Goal: Task Accomplishment & Management: Use online tool/utility

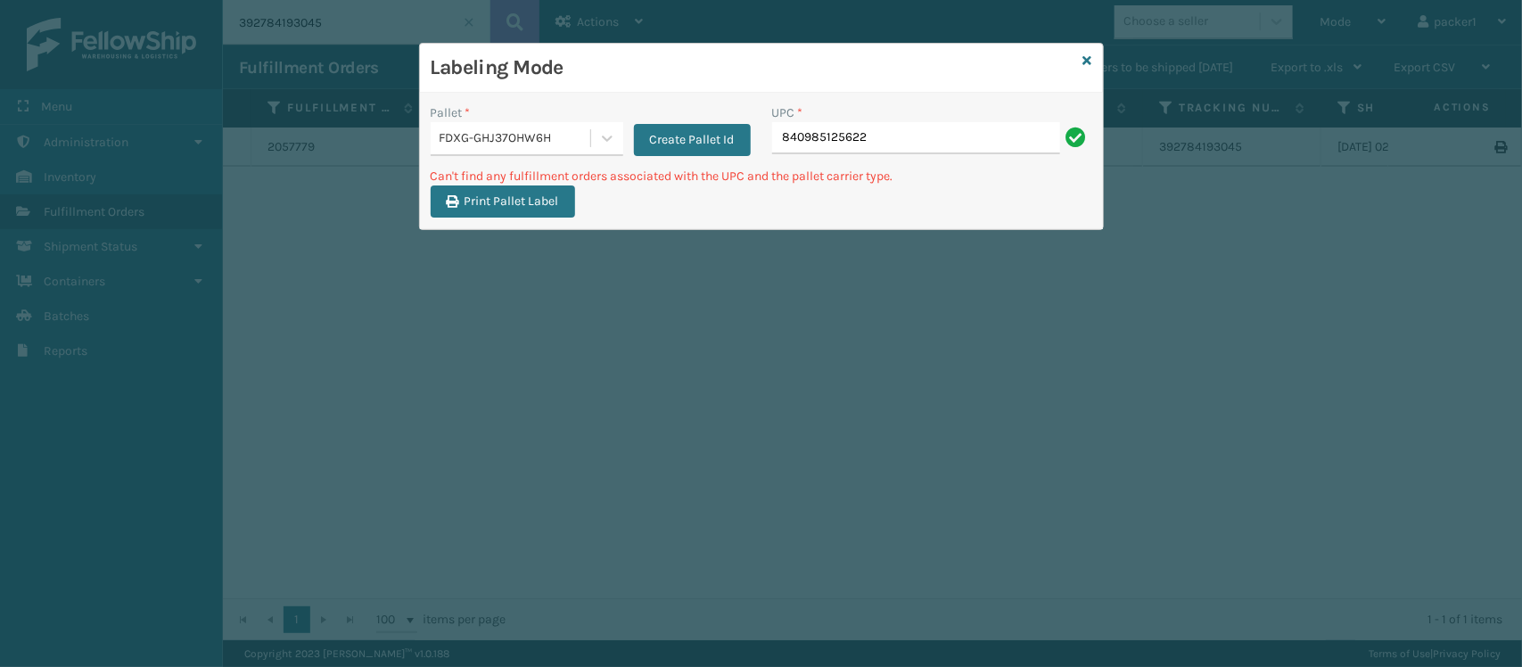
click at [457, 124] on div "FDXG-GHJ37OHW6H" at bounding box center [511, 138] width 160 height 29
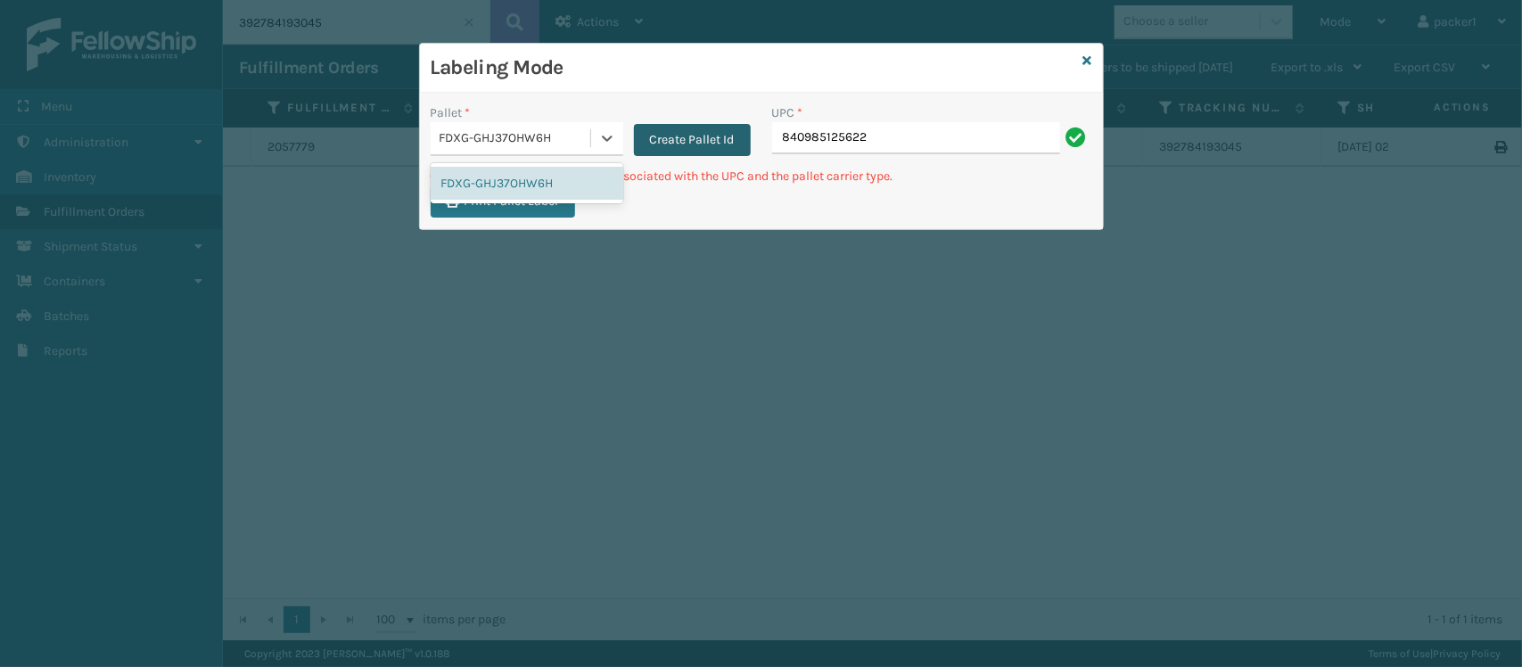
click at [669, 148] on button "Create Pallet Id" at bounding box center [692, 140] width 117 height 32
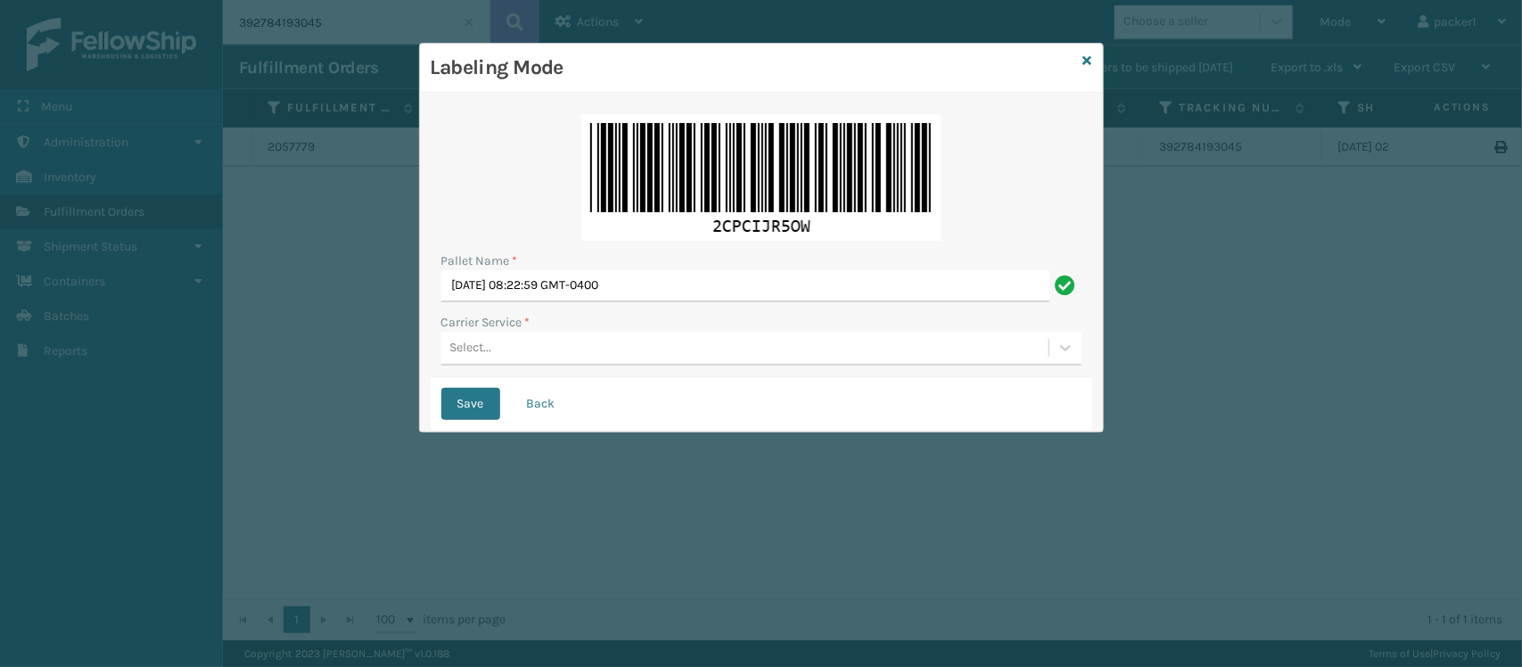
click at [642, 340] on div "Select..." at bounding box center [744, 347] width 607 height 29
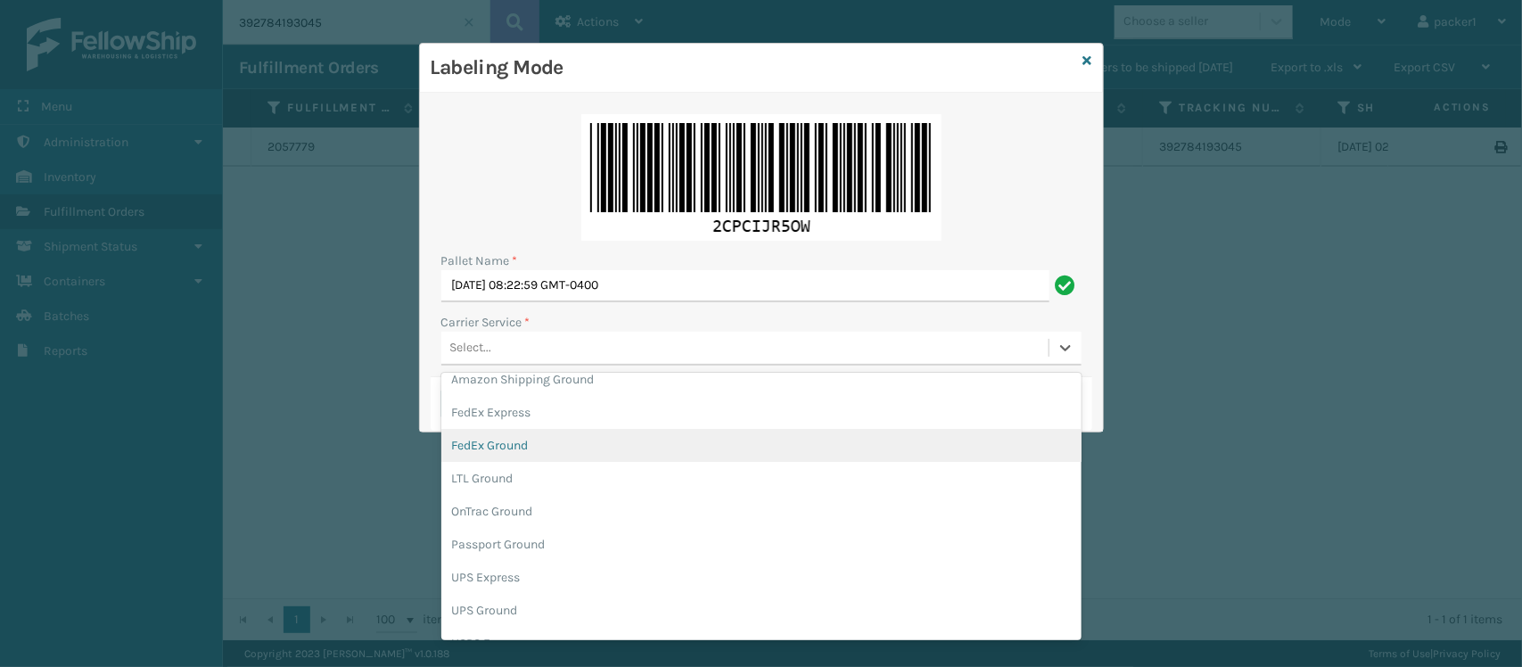
scroll to position [101, 0]
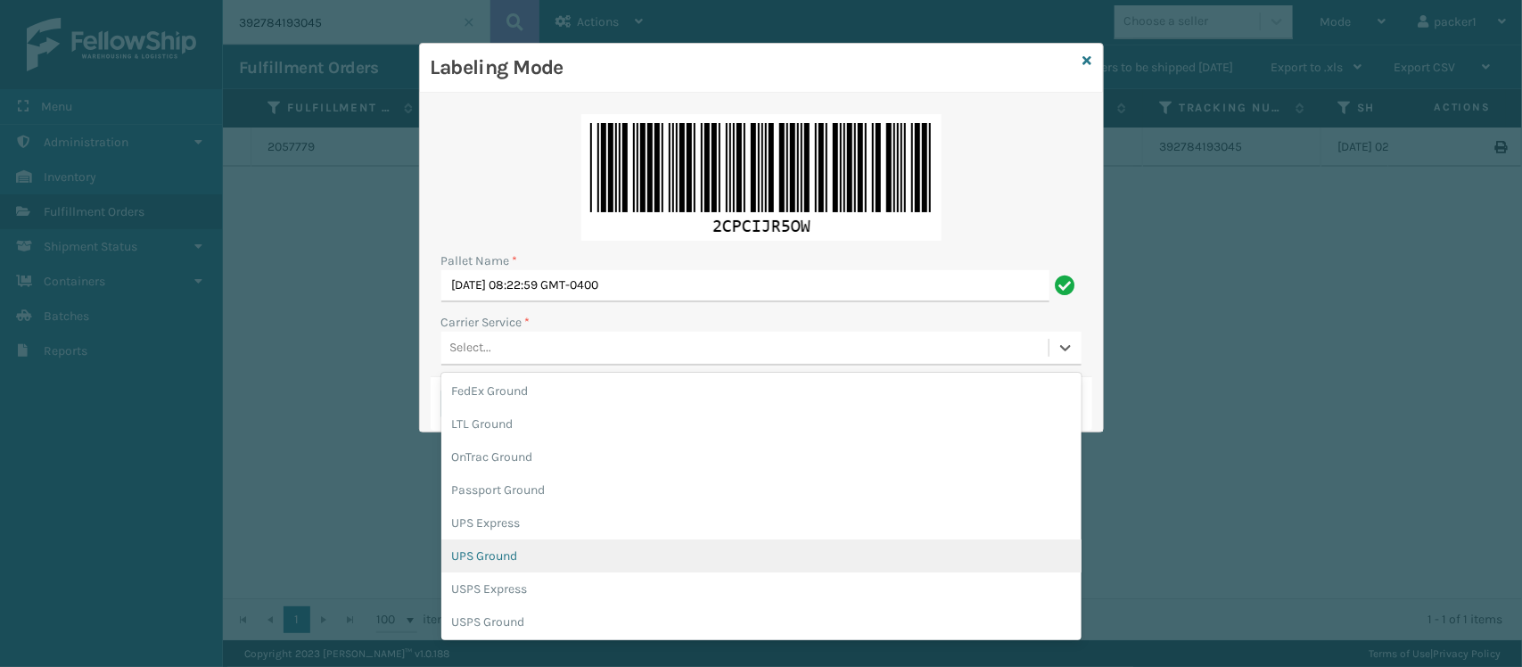
click at [906, 545] on div "UPS Ground" at bounding box center [761, 555] width 640 height 33
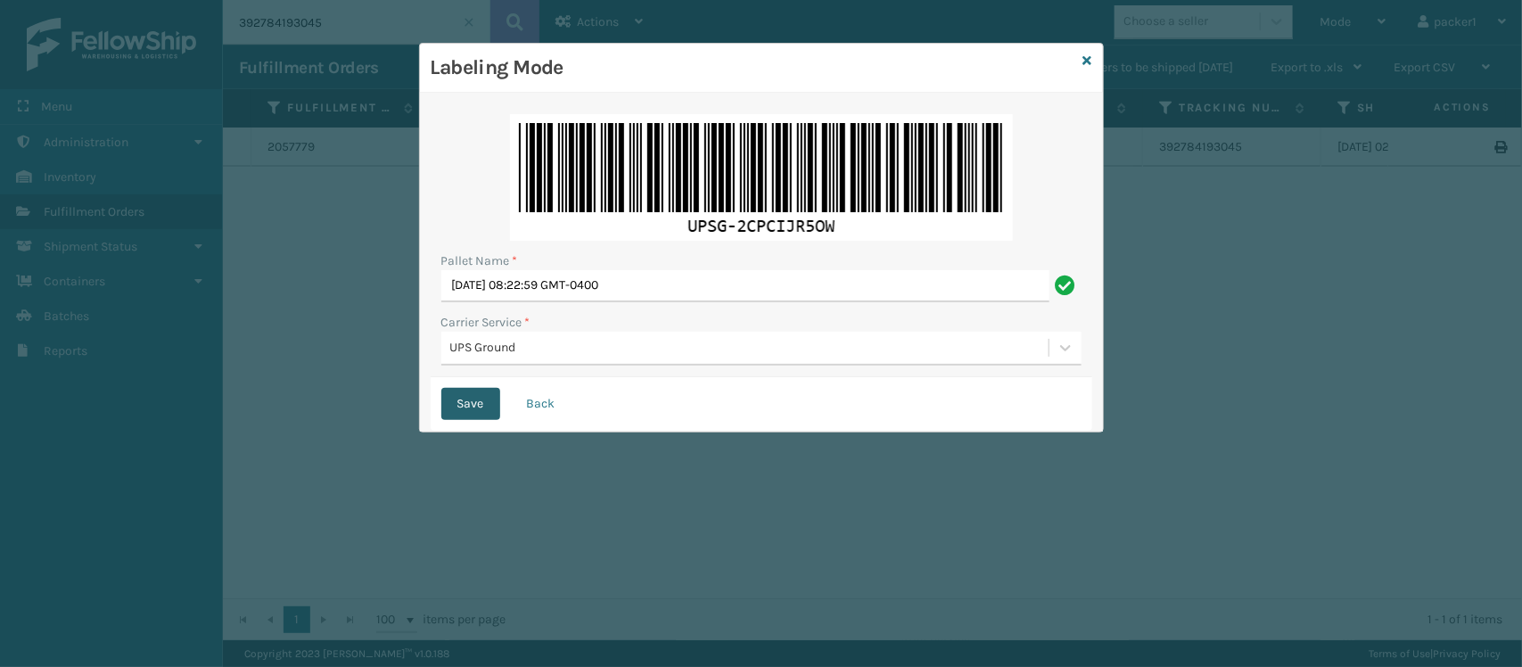
click at [444, 406] on button "Save" at bounding box center [470, 404] width 59 height 32
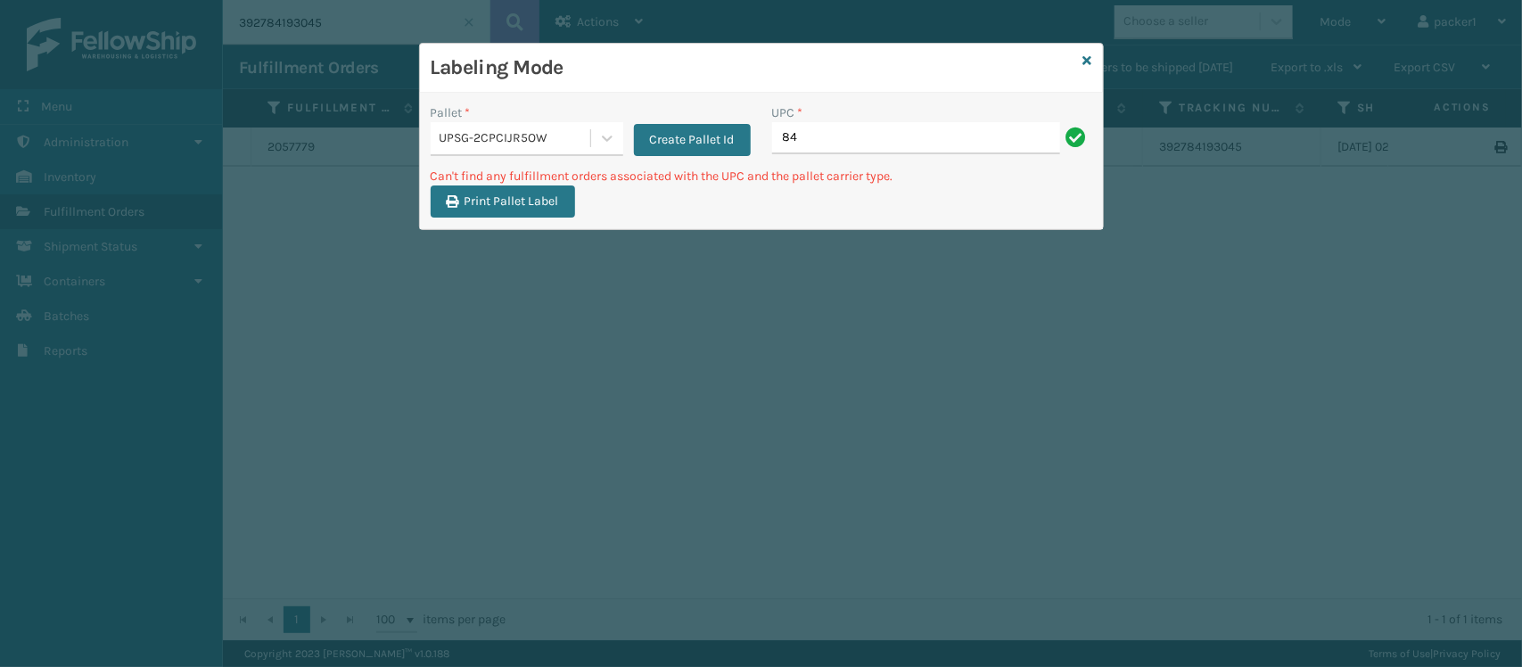
type input "8"
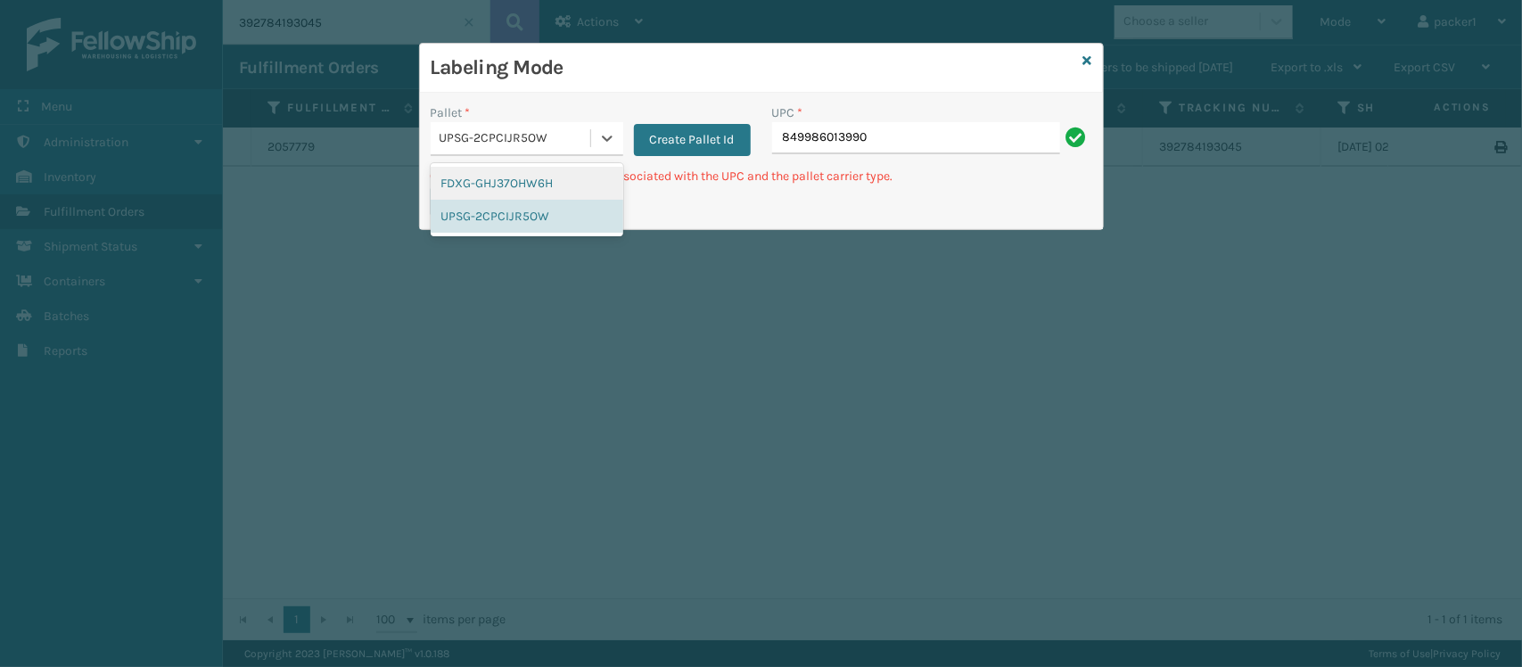
click at [504, 136] on div "UPSG-2CPCIJR5OW" at bounding box center [516, 138] width 152 height 19
click at [482, 178] on div "FDXG-GHJ37OHW6H" at bounding box center [527, 183] width 193 height 33
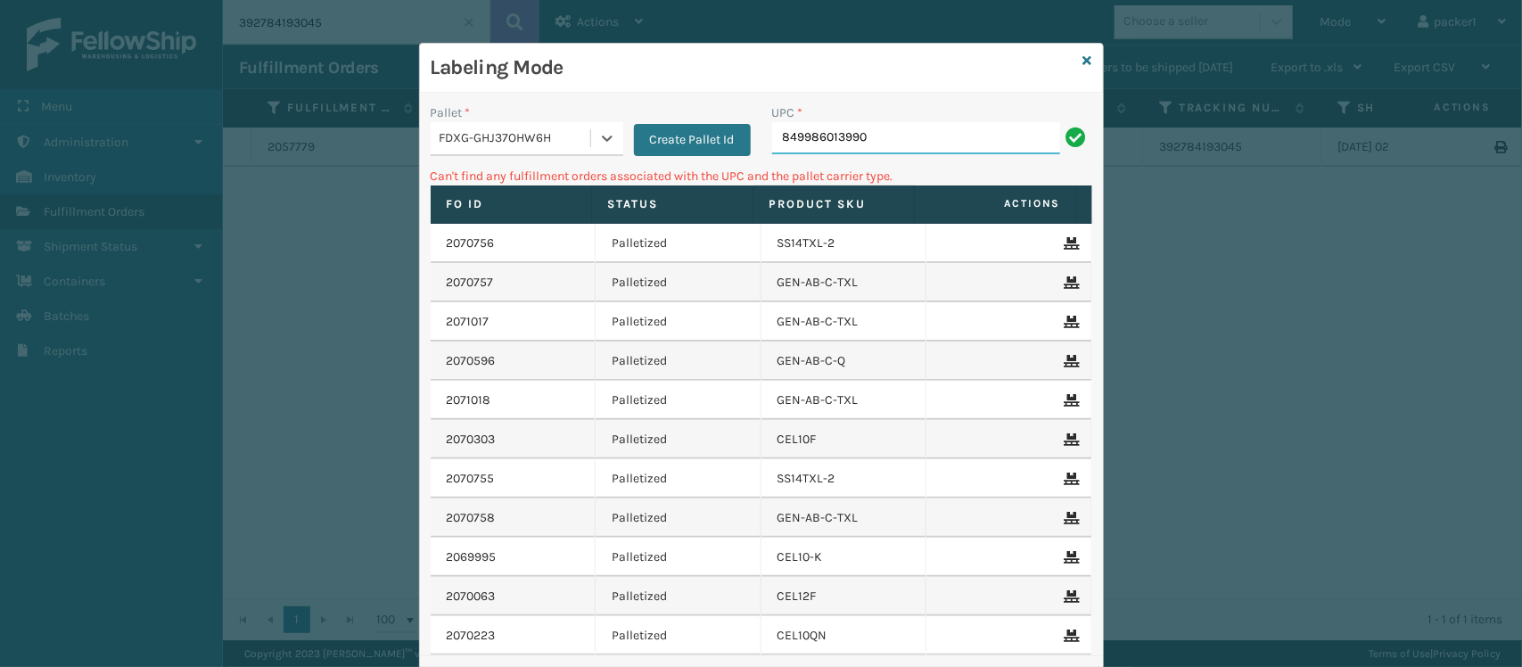
click at [919, 141] on input "849986013990" at bounding box center [916, 138] width 288 height 32
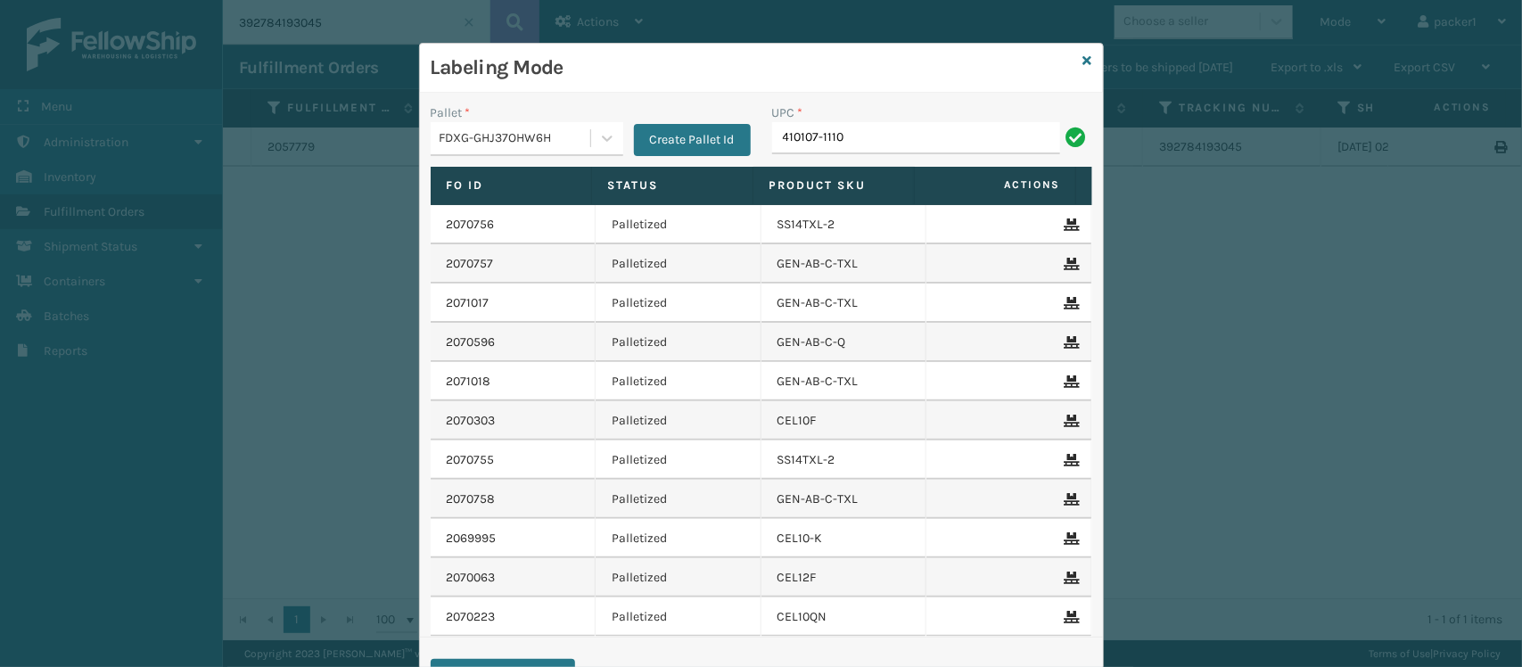
type input "410107-1110"
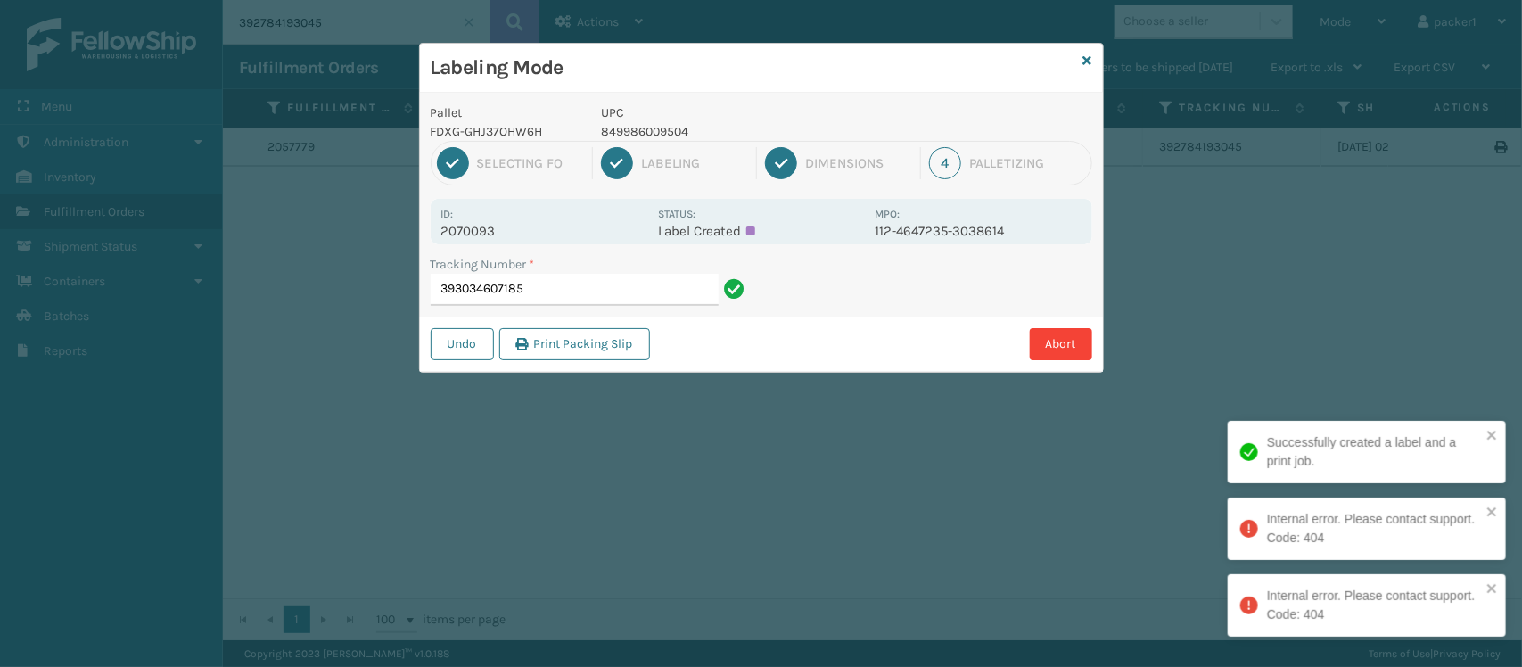
type input "393034607185"
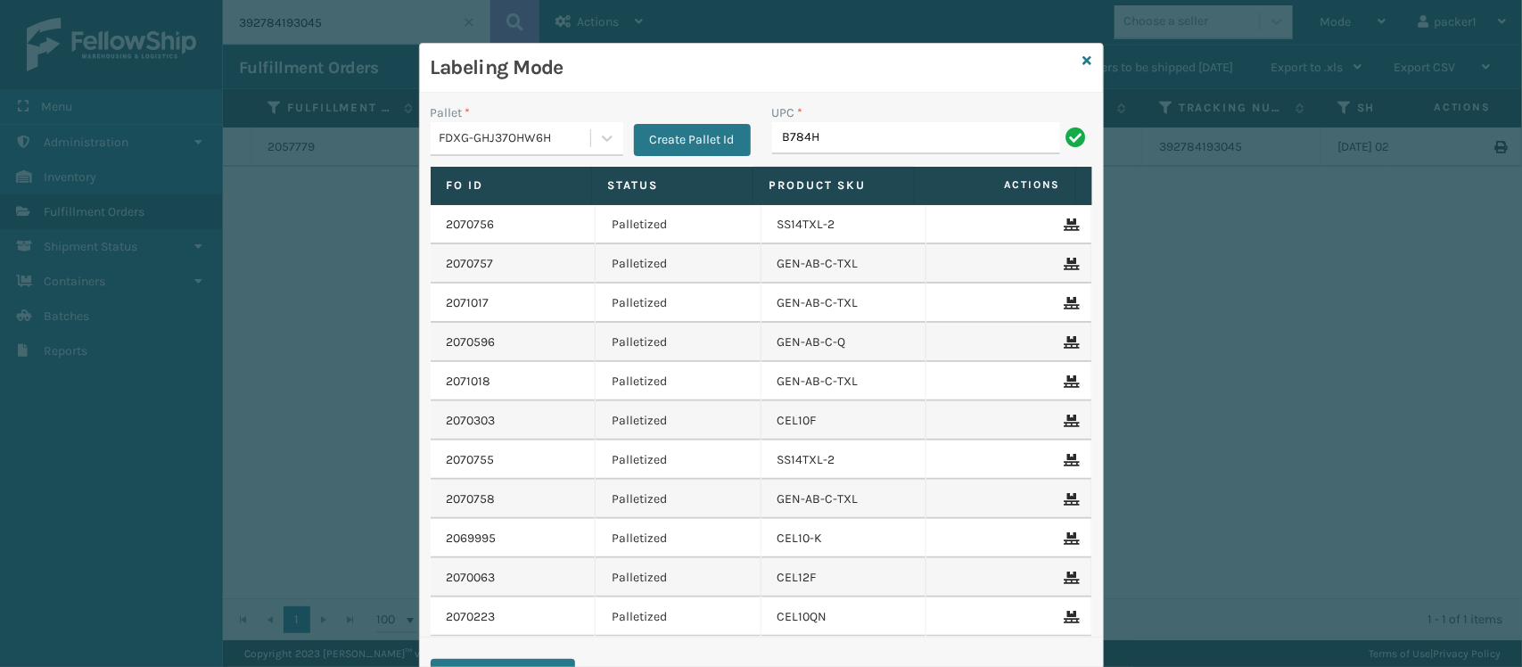
type input "B784H"
type input "G"
type input "GEN-HBBRKT-EK-C-H-B-A"
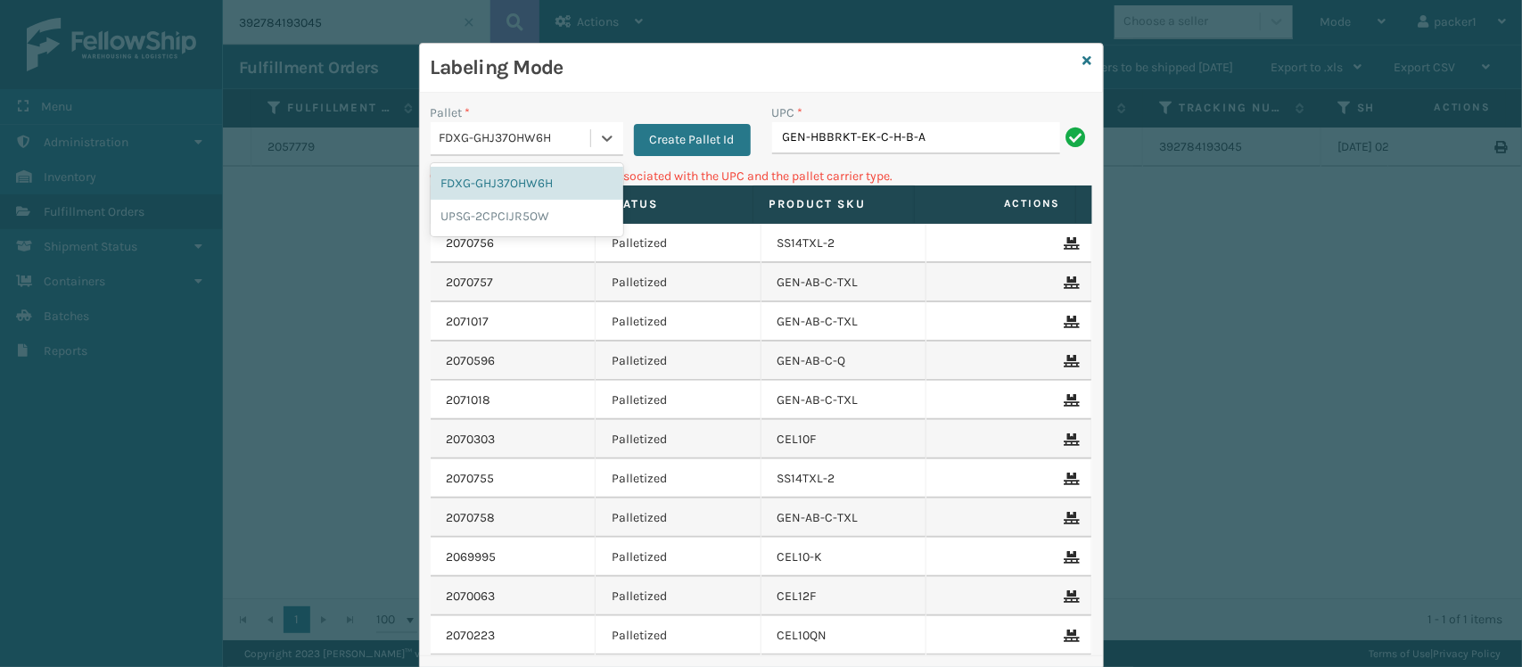
click at [599, 156] on div "FDXG-GHJ37OHW6H" at bounding box center [527, 139] width 193 height 34
click at [548, 224] on div "UPSG-2CPCIJR5OW" at bounding box center [527, 216] width 193 height 33
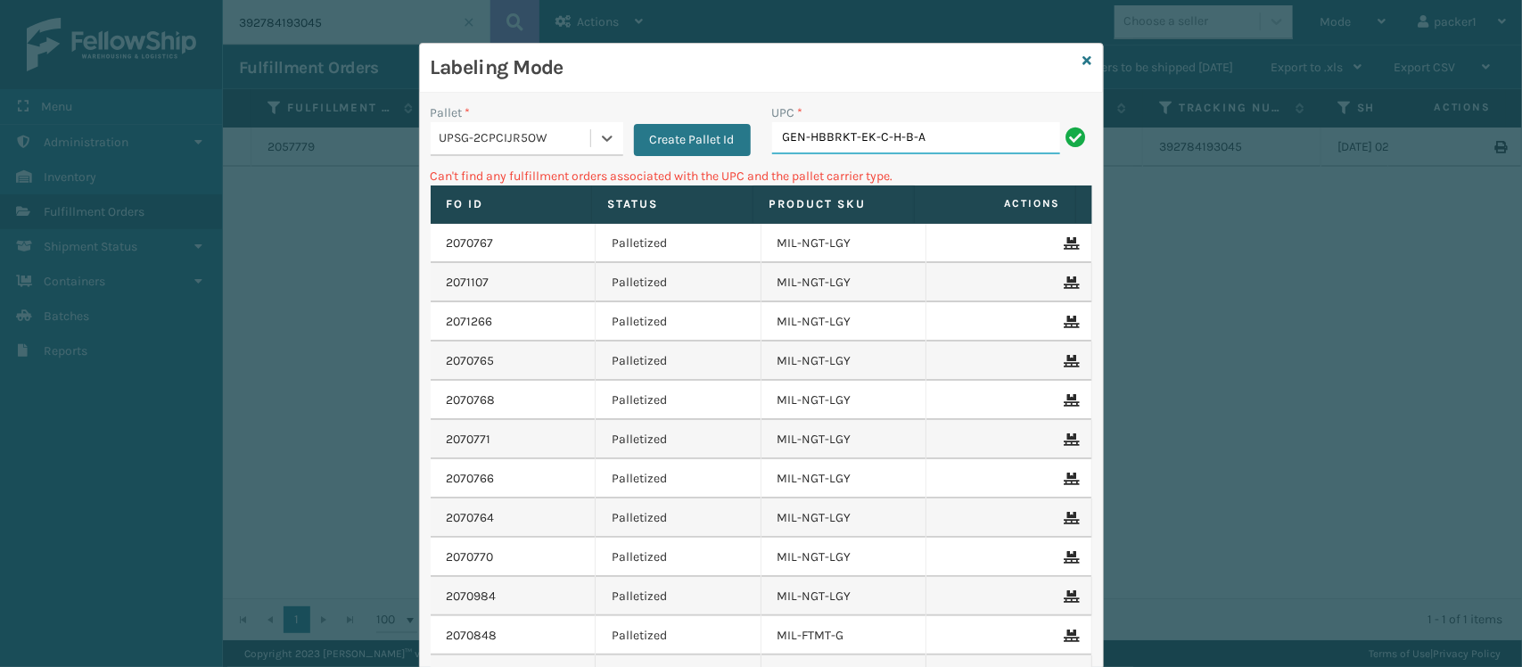
click at [950, 140] on input "GEN-HBBRKT-EK-C-H-B-A" at bounding box center [916, 138] width 288 height 32
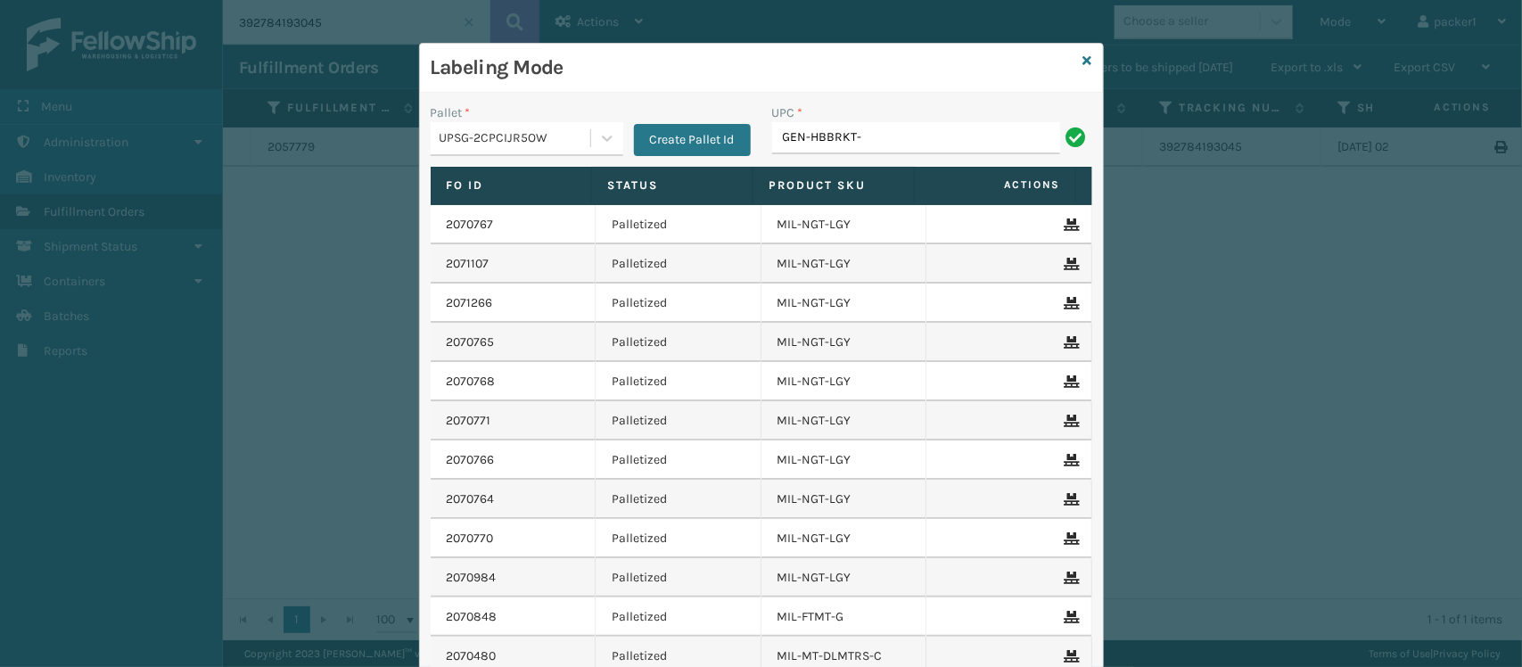
type input "gen-hbbrkt-p-eqft"
type input "GEN-MPT-T-TC-W"
type input "itsatsndk"
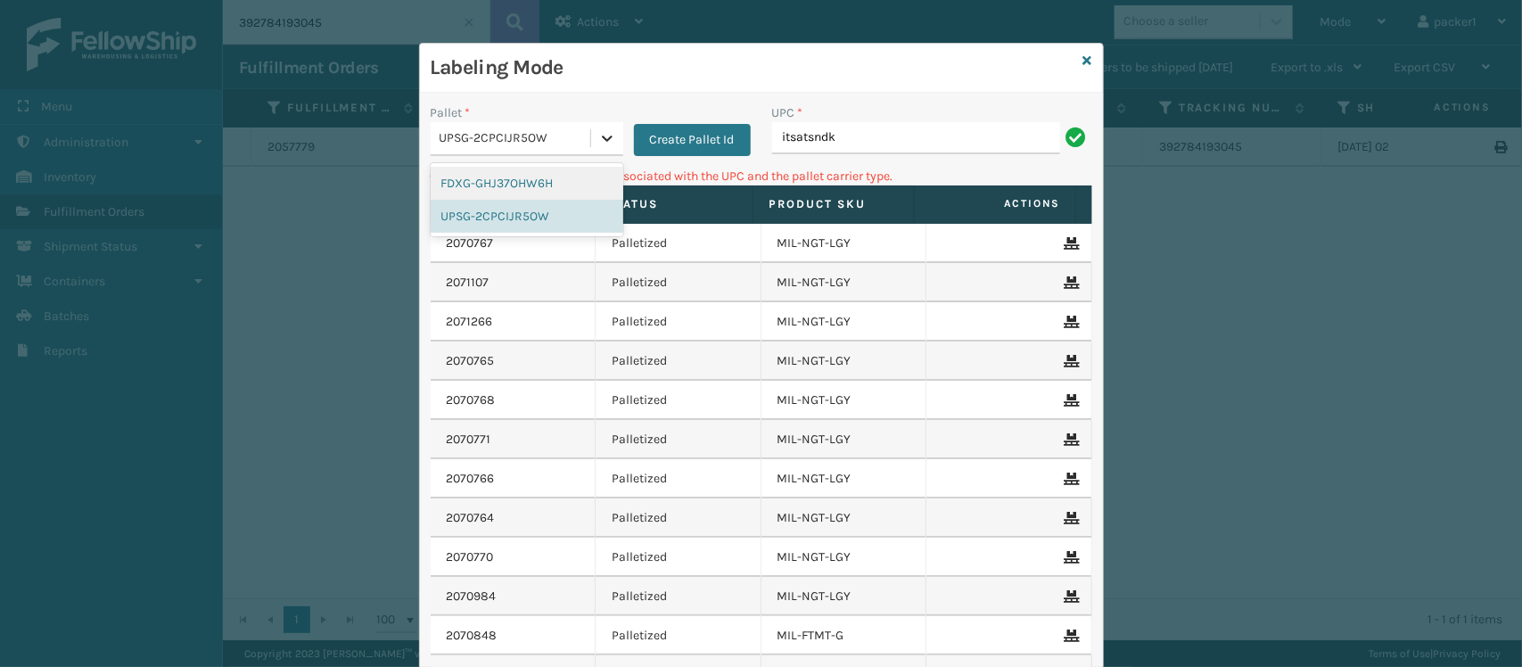
click at [599, 152] on div at bounding box center [607, 138] width 32 height 32
click at [557, 198] on div "FDXG-GHJ37OHW6H" at bounding box center [527, 183] width 193 height 33
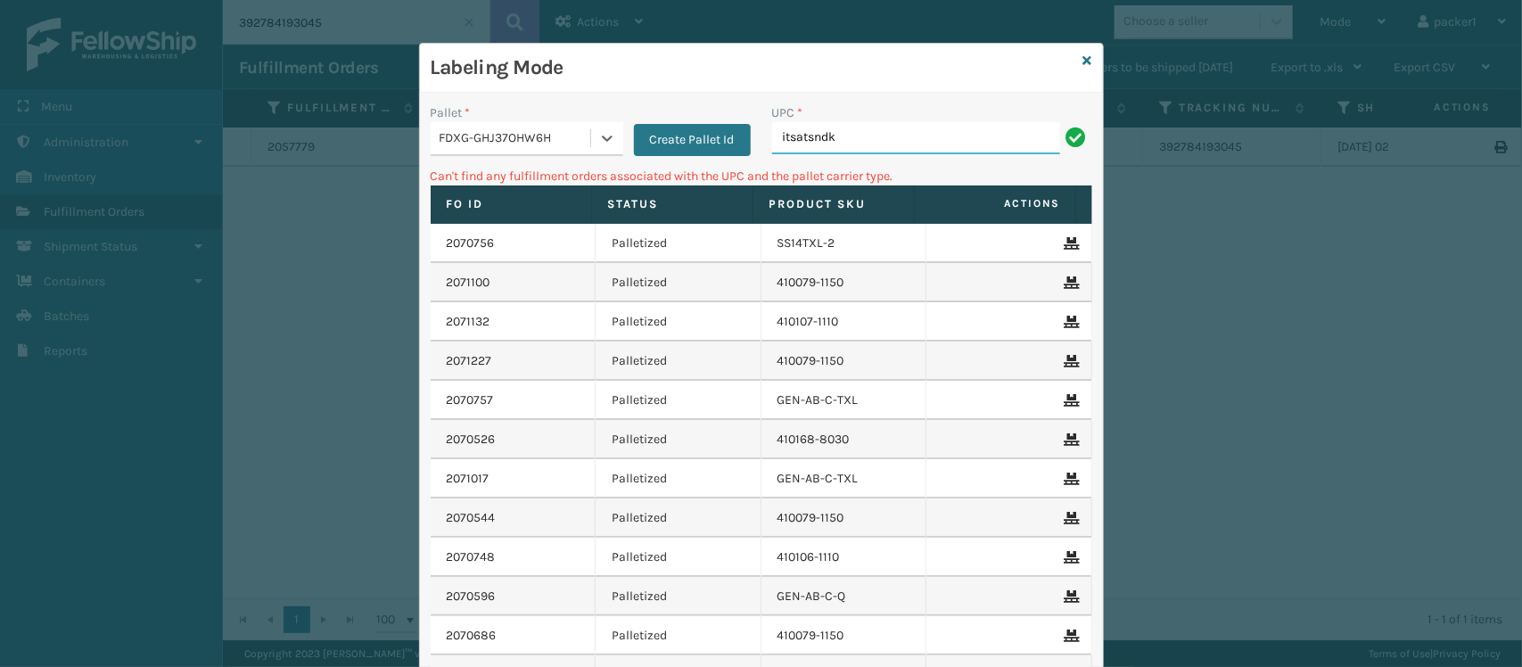
click at [865, 149] on input "itsatsndk" at bounding box center [916, 138] width 288 height 32
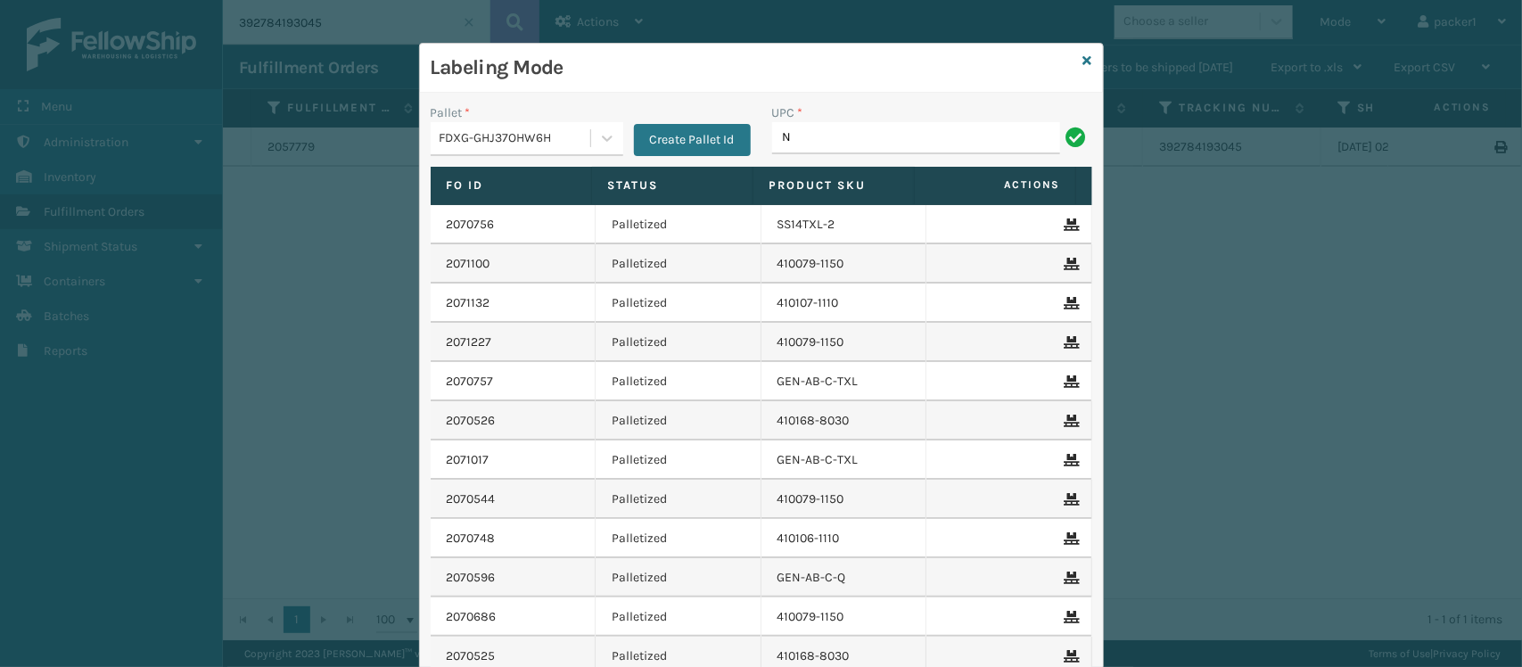
type input "nefhbbrkt"
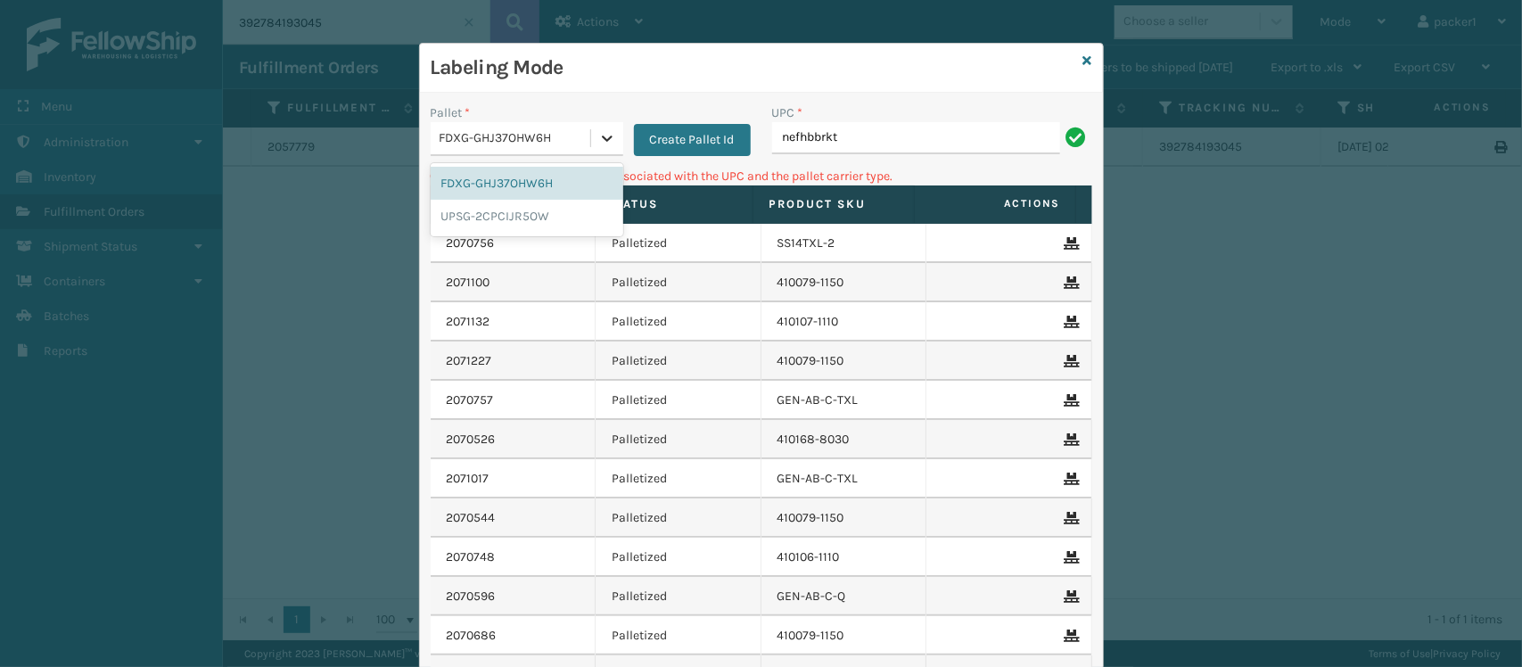
click at [598, 144] on icon at bounding box center [607, 138] width 18 height 18
click at [566, 207] on div "UPSG-2CPCIJR5OW" at bounding box center [527, 216] width 193 height 33
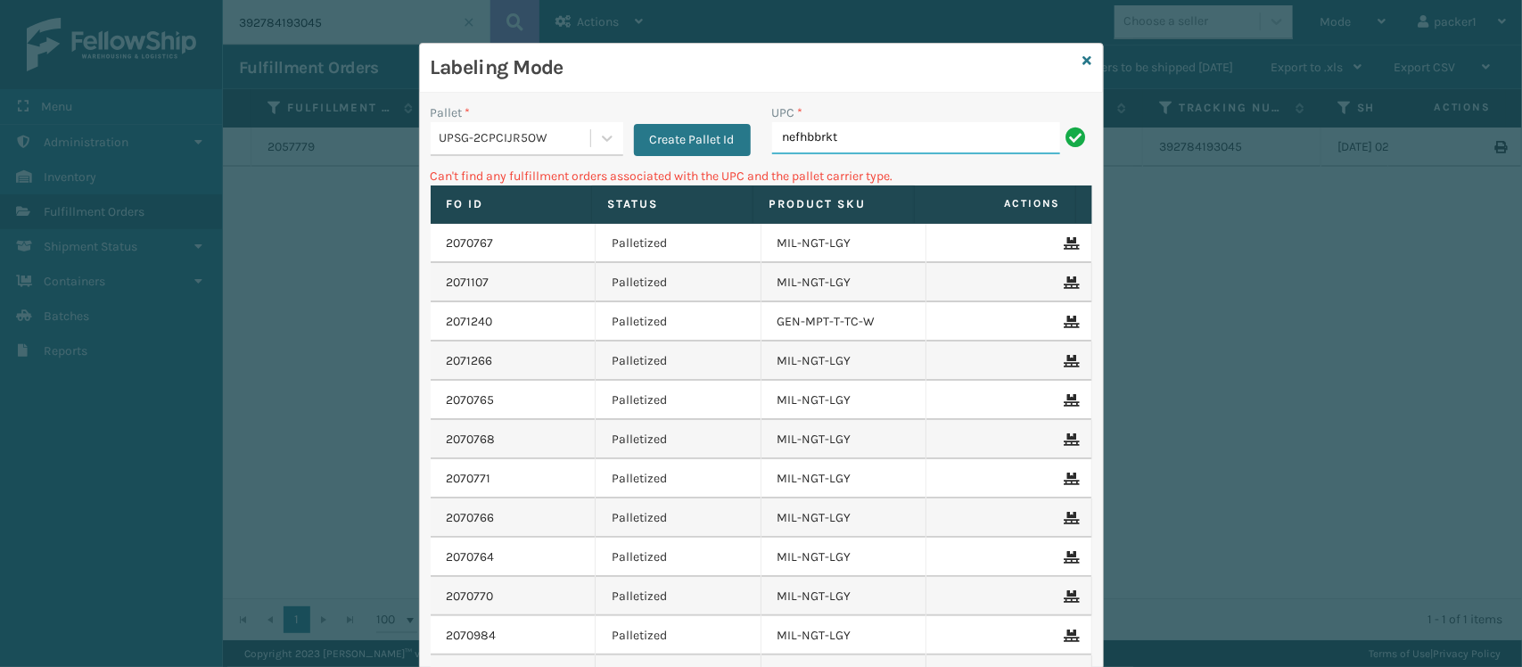
click at [868, 139] on input "nefhbbrkt" at bounding box center [916, 138] width 288 height 32
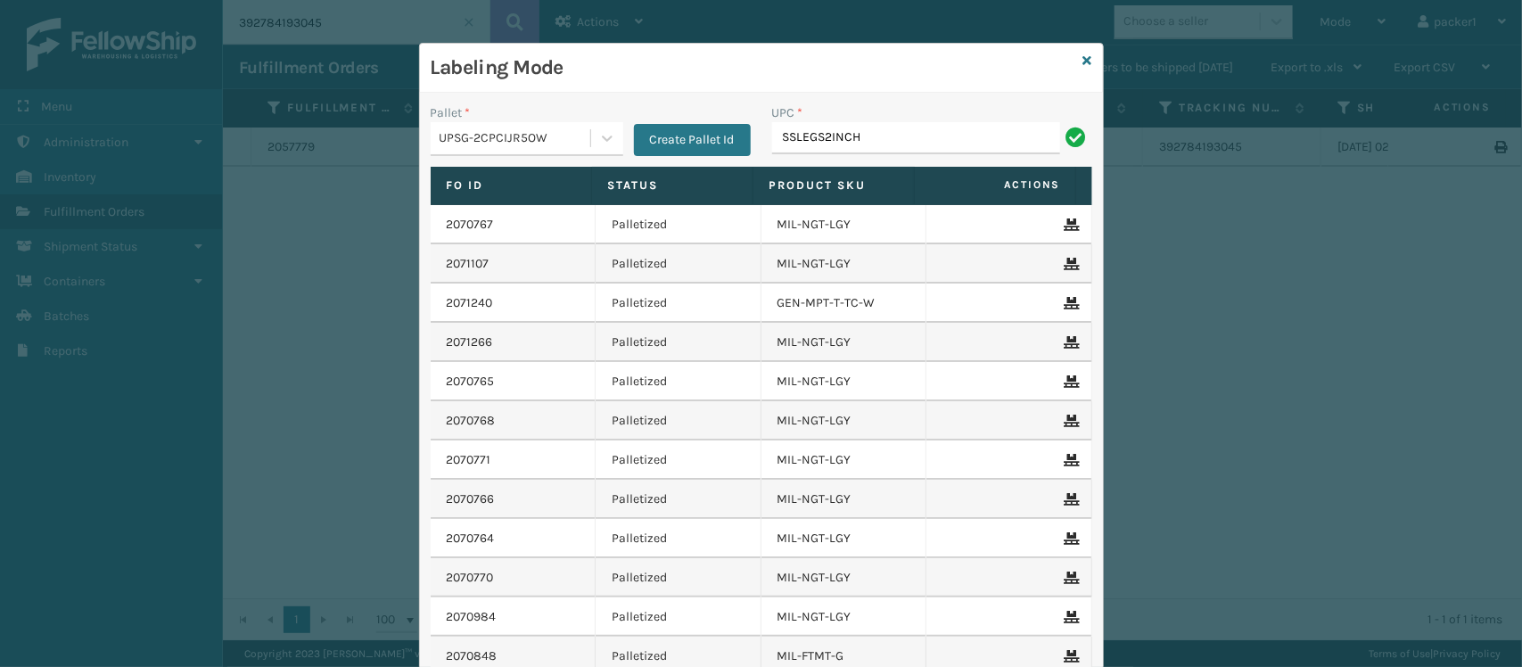
type input "SSLEGS2INCH"
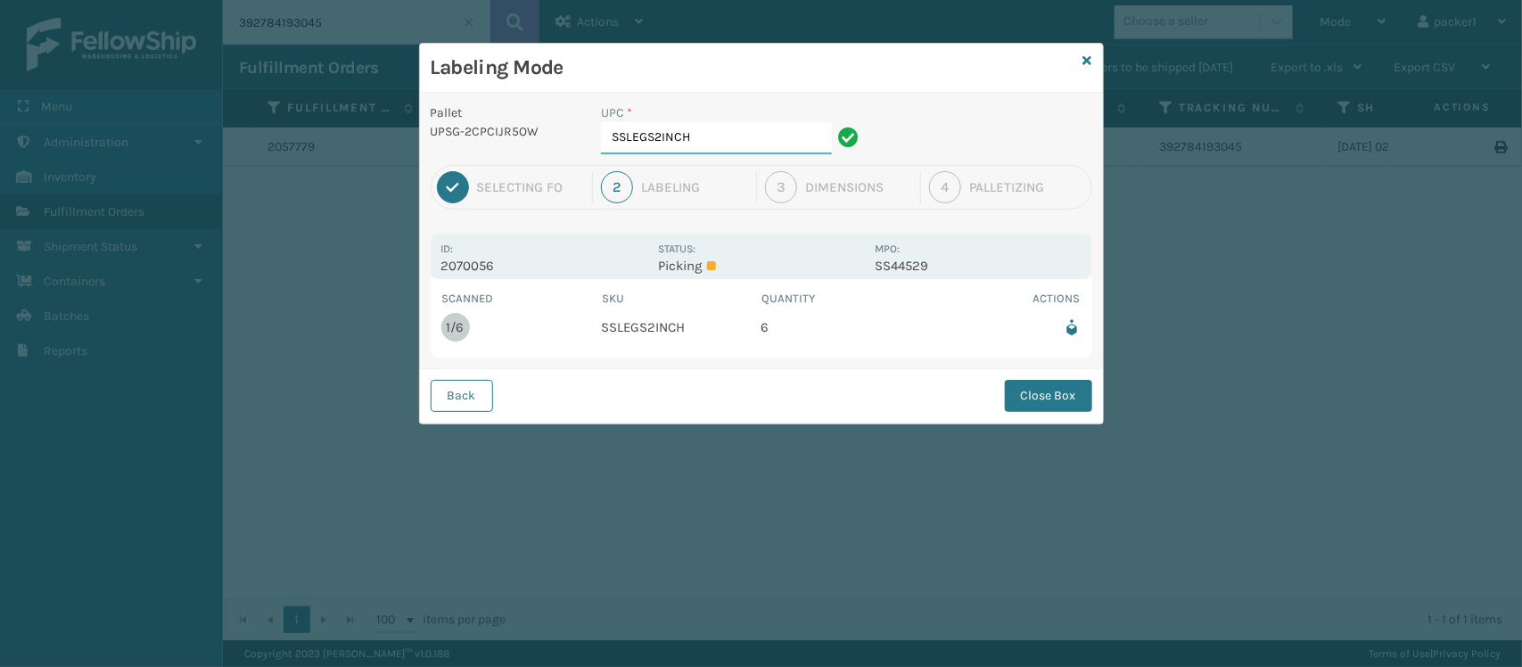
click at [706, 144] on input "SSLEGS2INCH" at bounding box center [716, 138] width 231 height 32
click at [1070, 406] on button "Close Box" at bounding box center [1048, 396] width 87 height 32
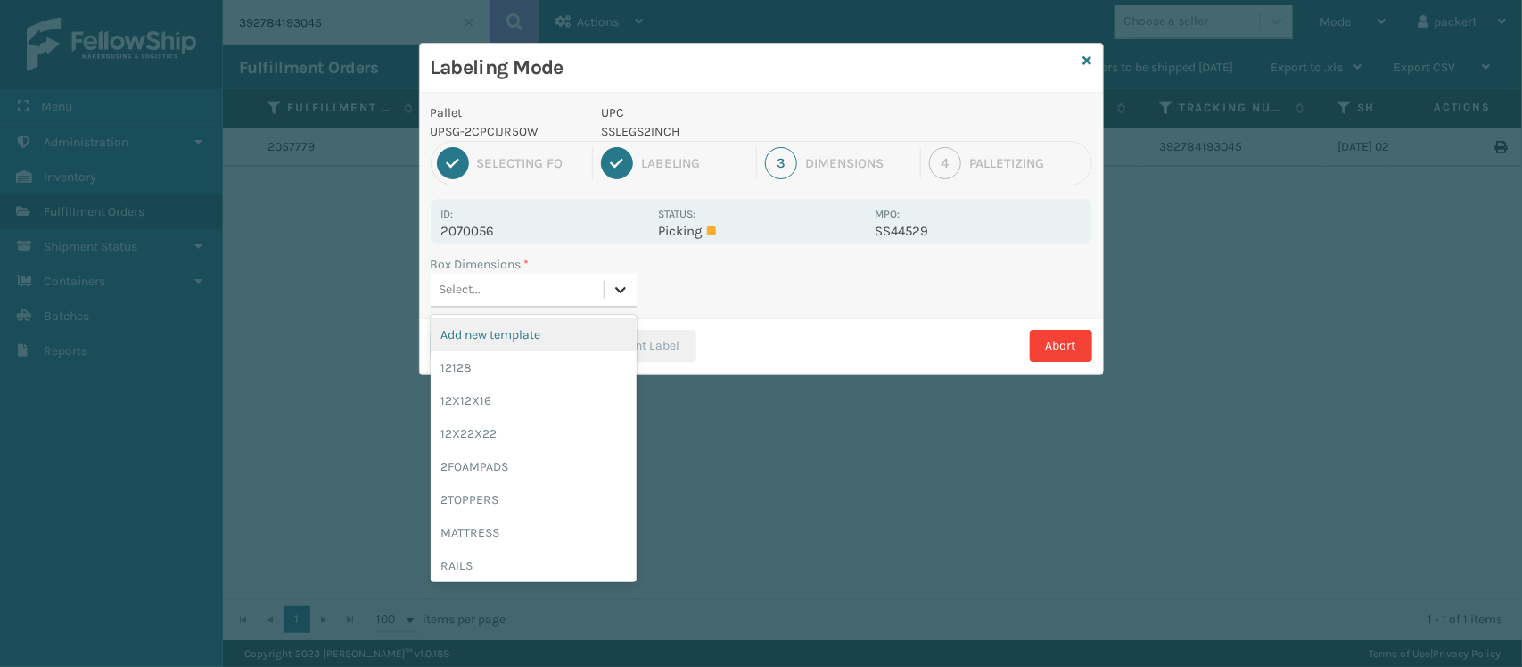
click at [605, 300] on div at bounding box center [621, 290] width 32 height 32
click at [538, 364] on div "12128" at bounding box center [534, 367] width 206 height 33
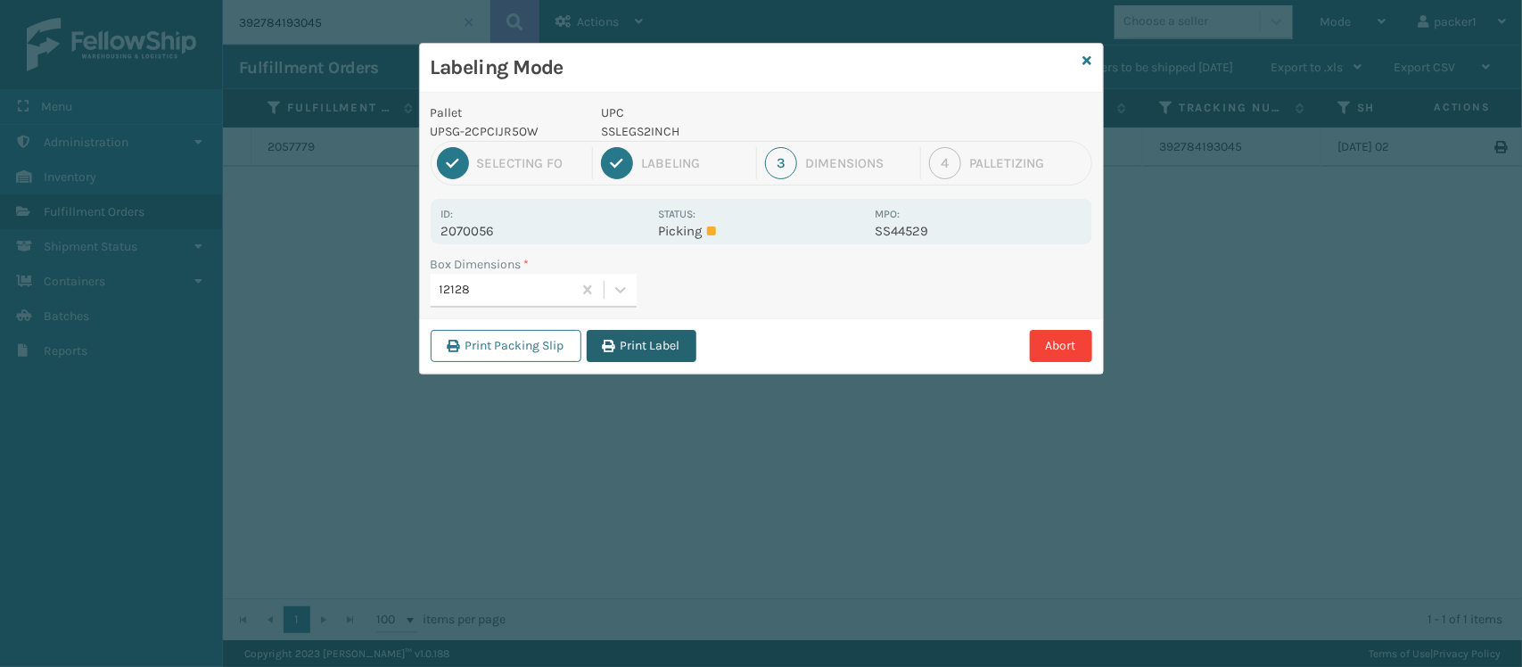
click at [633, 354] on button "Print Label" at bounding box center [642, 346] width 110 height 32
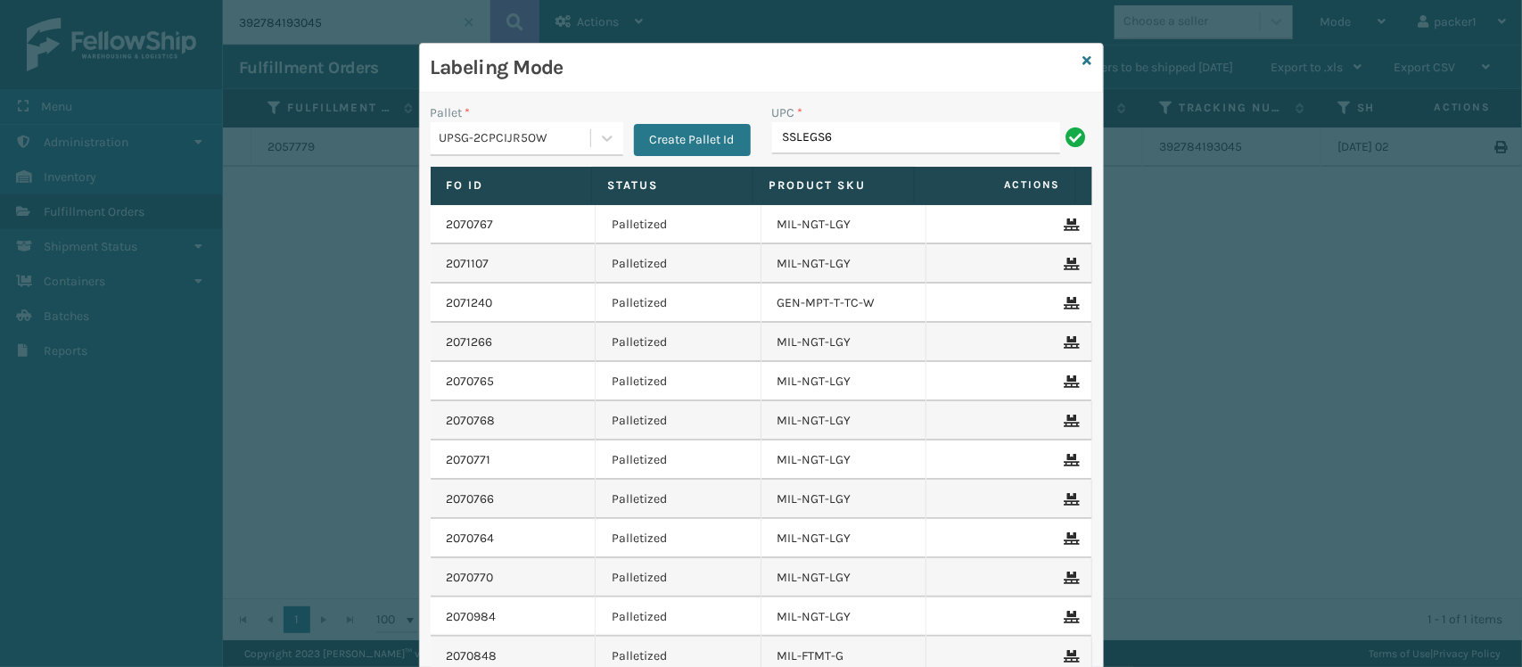
type input "sslegs6inch"
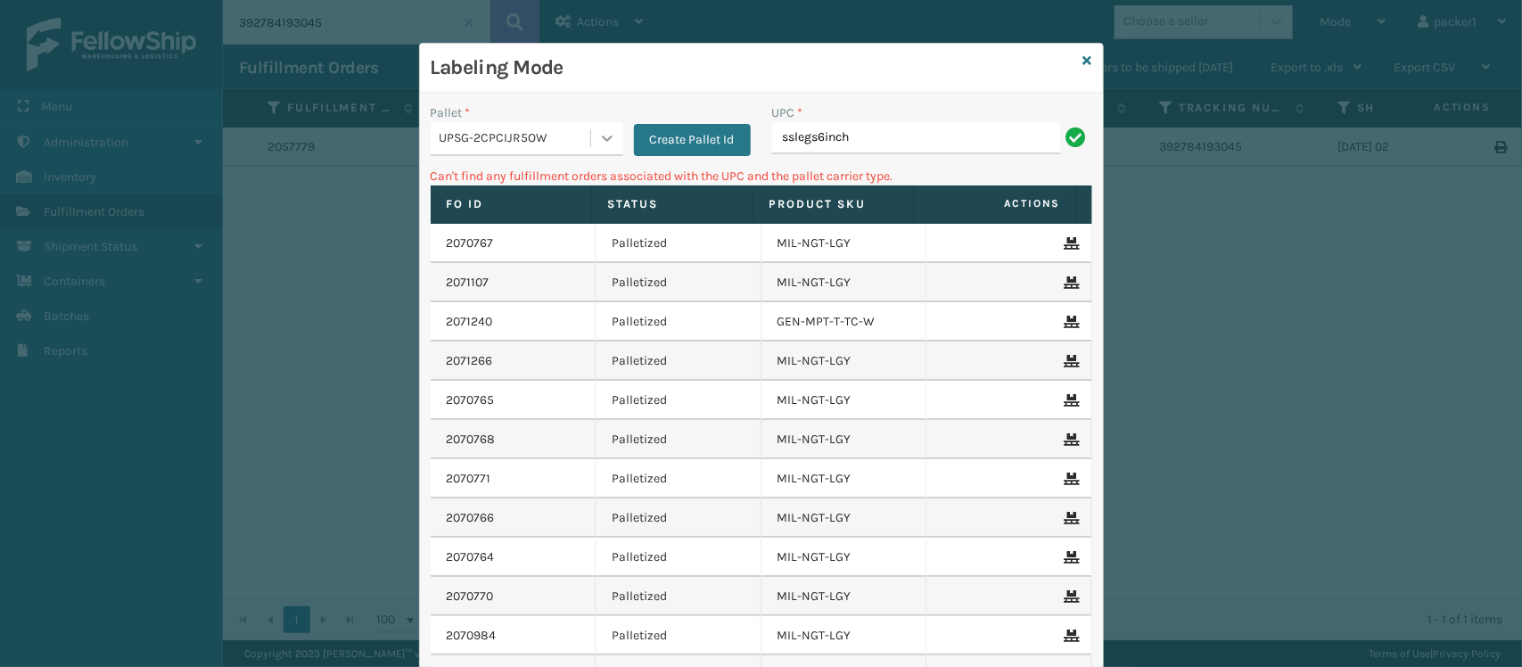
click at [591, 150] on div at bounding box center [607, 138] width 32 height 32
click at [554, 181] on div "FDXG-GHJ37OHW6H" at bounding box center [527, 183] width 193 height 33
click at [880, 149] on input "sslegs6inch" at bounding box center [916, 138] width 288 height 32
type input "sslegs6inch"
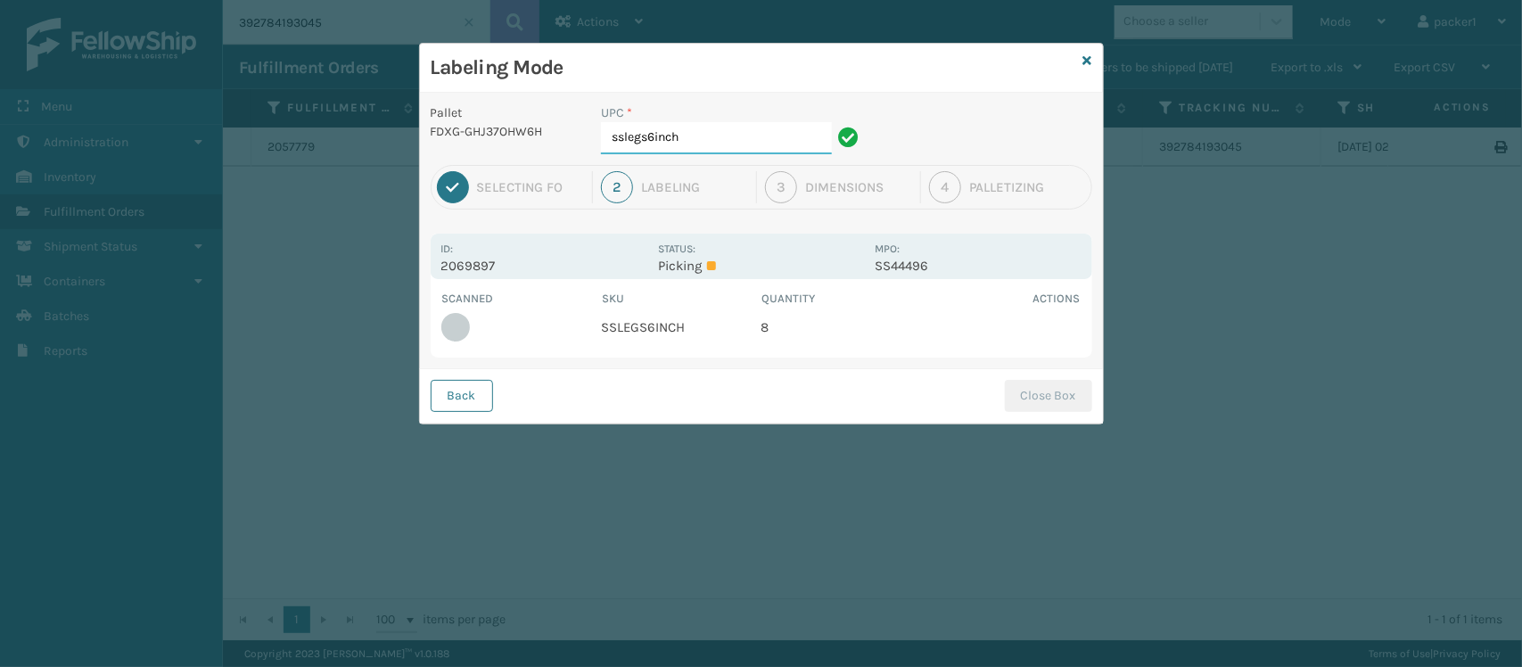
click at [787, 152] on input "sslegs6inch" at bounding box center [716, 138] width 231 height 32
click at [746, 150] on input "sslegs6inch" at bounding box center [716, 138] width 231 height 32
click at [705, 322] on td "SSLEGS6INCH" at bounding box center [681, 327] width 161 height 39
drag, startPoint x: 697, startPoint y: 323, endPoint x: 584, endPoint y: 333, distance: 113.7
click at [584, 333] on tr "SSLEGS6INCH 8" at bounding box center [761, 327] width 640 height 39
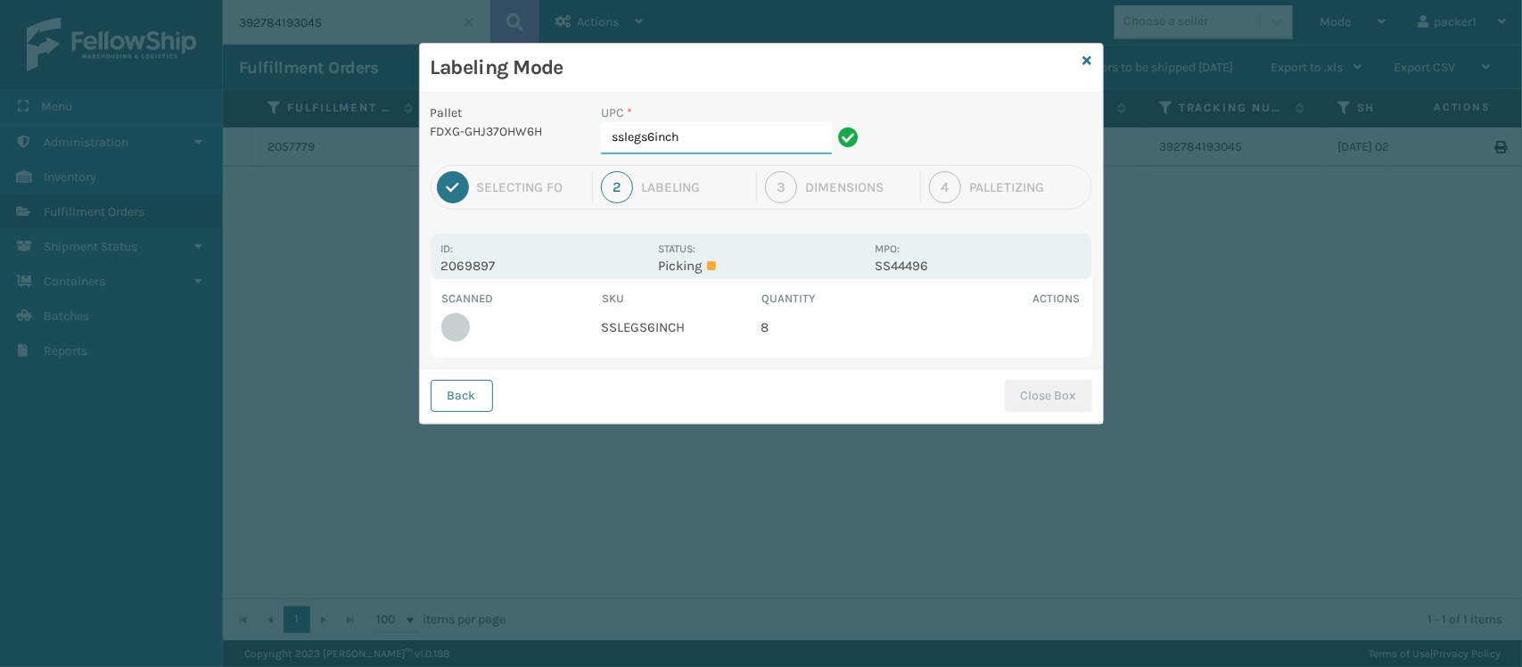
click at [689, 129] on input "sslegs6inch" at bounding box center [716, 138] width 231 height 32
type input "s"
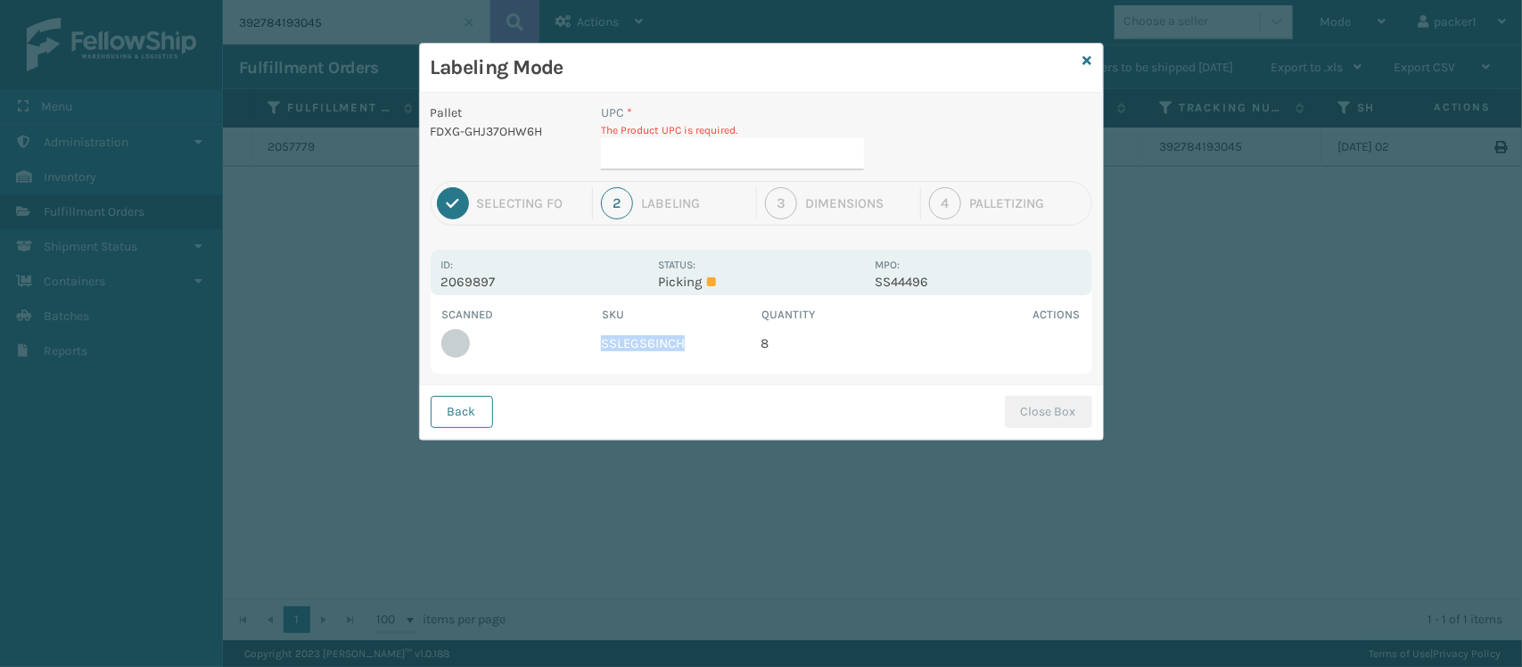
drag, startPoint x: 682, startPoint y: 334, endPoint x: 595, endPoint y: 346, distance: 88.2
click at [595, 346] on tr "SSLEGS6INCH 8" at bounding box center [761, 343] width 640 height 39
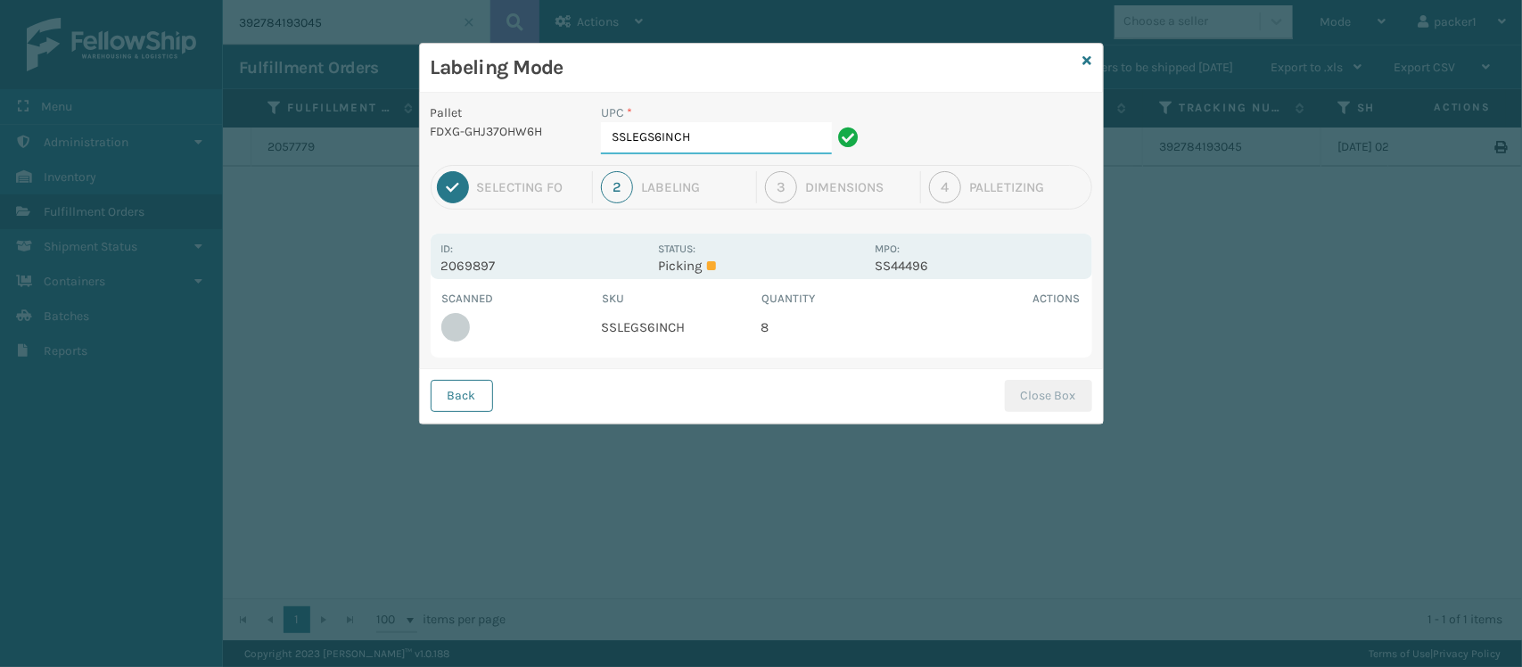
click at [705, 143] on input "SSLEGS6INCH" at bounding box center [716, 138] width 231 height 32
type input "SSLEGS6INCH"
click at [1041, 408] on button "Close Box" at bounding box center [1048, 396] width 87 height 32
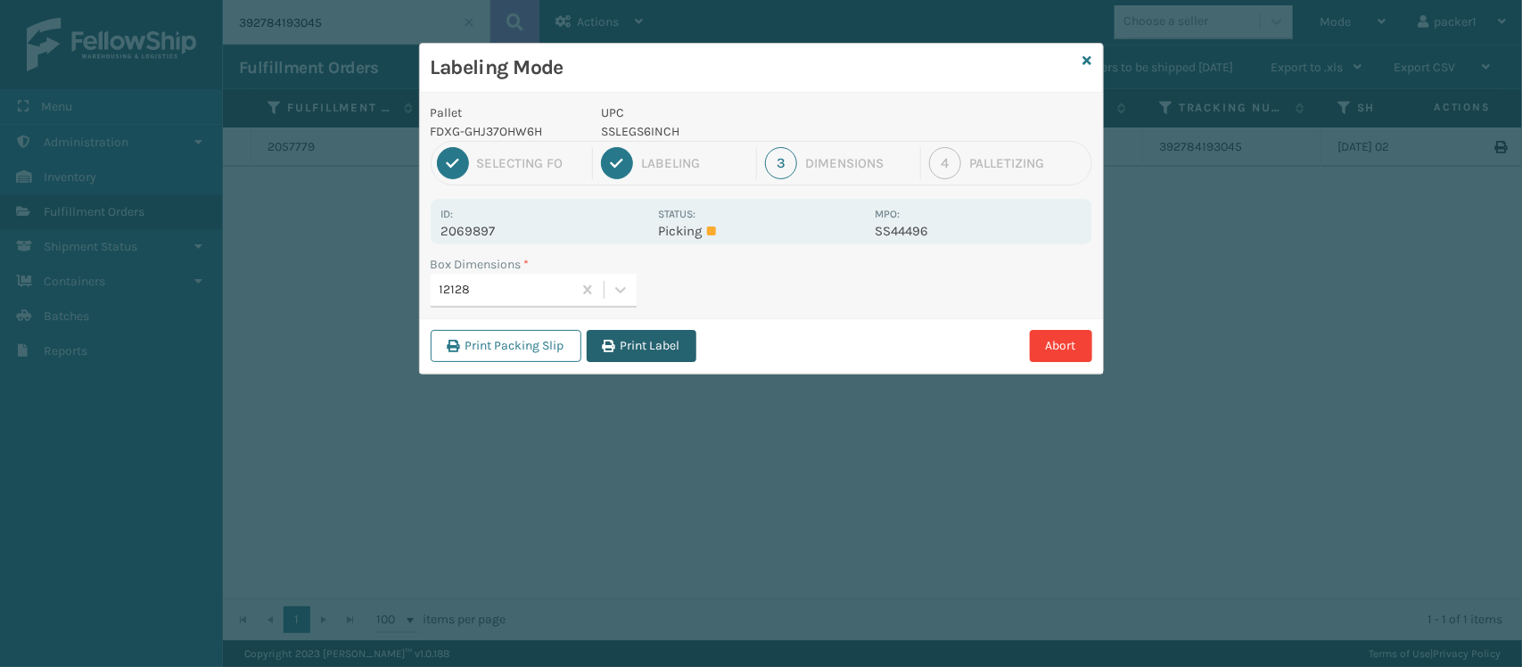
click at [613, 354] on button "Print Label" at bounding box center [642, 346] width 110 height 32
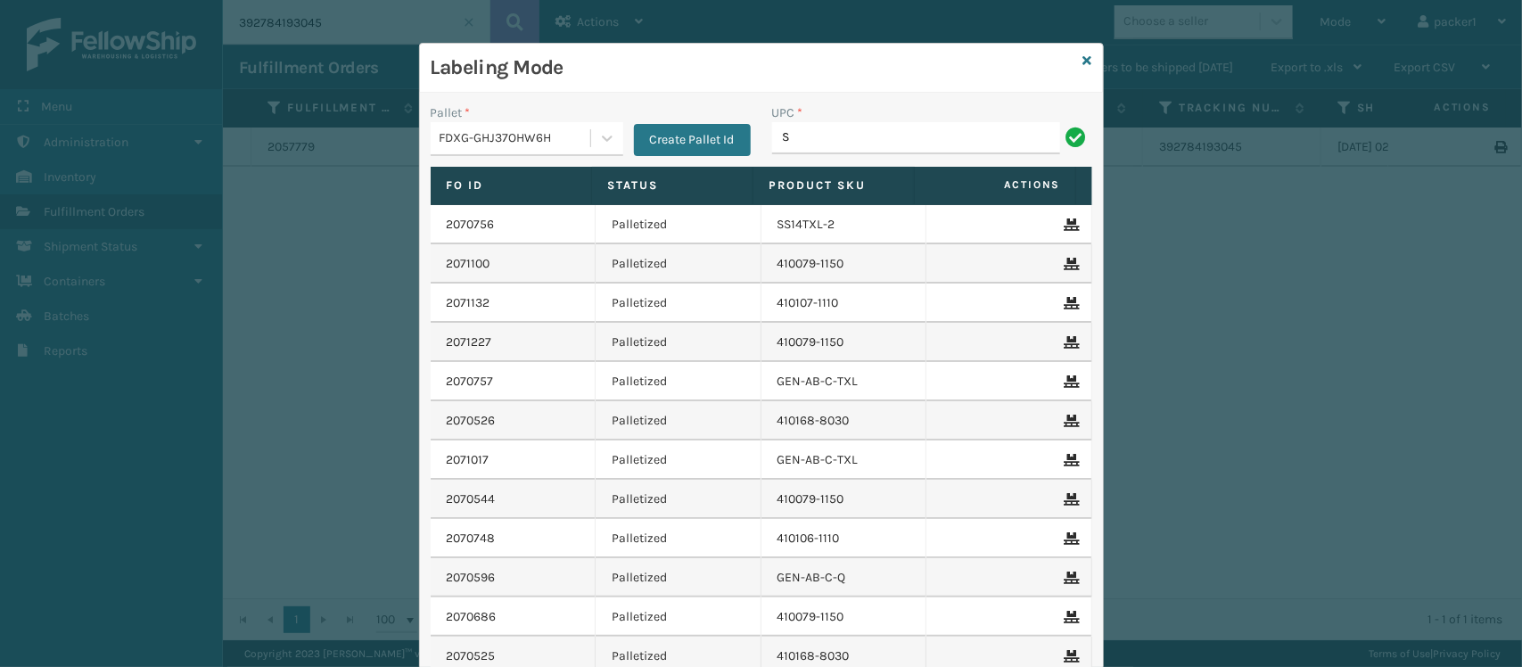
type input "SSSIDERAILS-NLPSERIESX4"
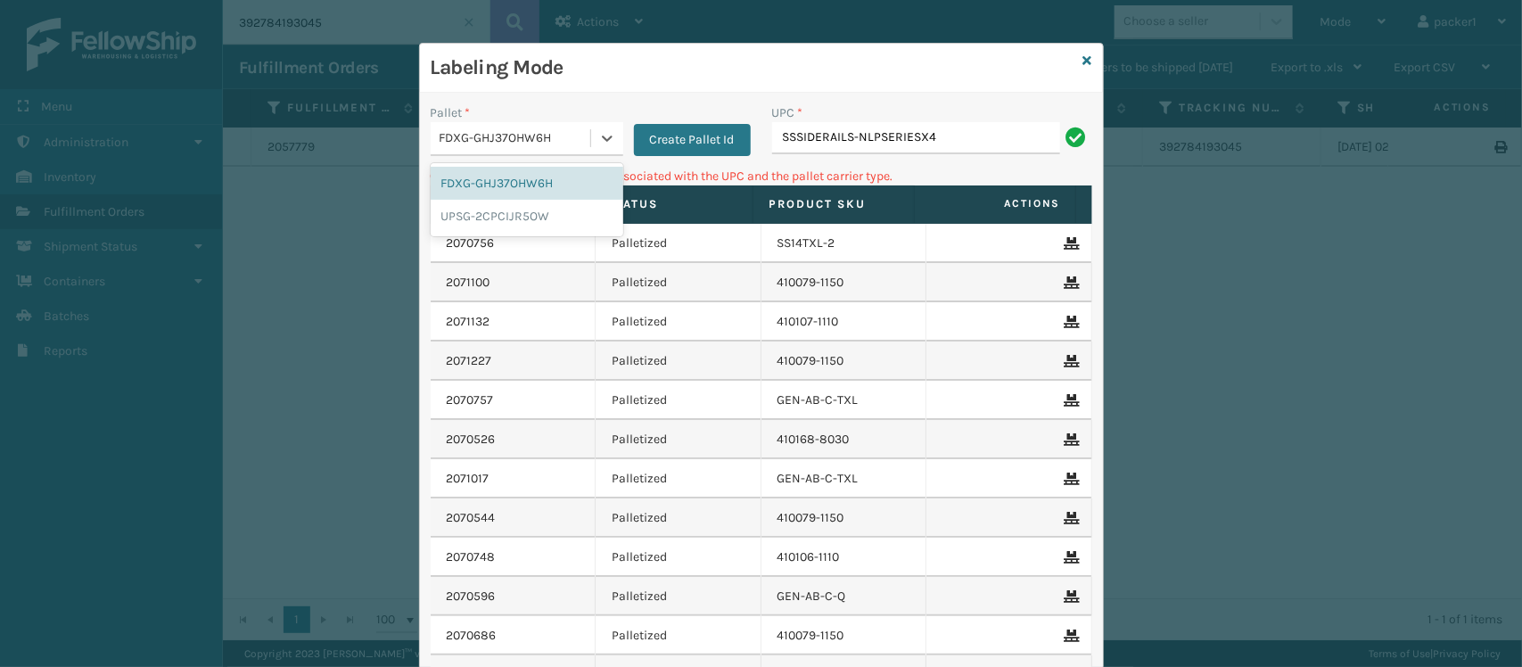
click at [557, 122] on div "FDXG-GHJ37OHW6H" at bounding box center [527, 139] width 193 height 34
click at [533, 223] on div "UPSG-2CPCIJR5OW" at bounding box center [527, 216] width 193 height 33
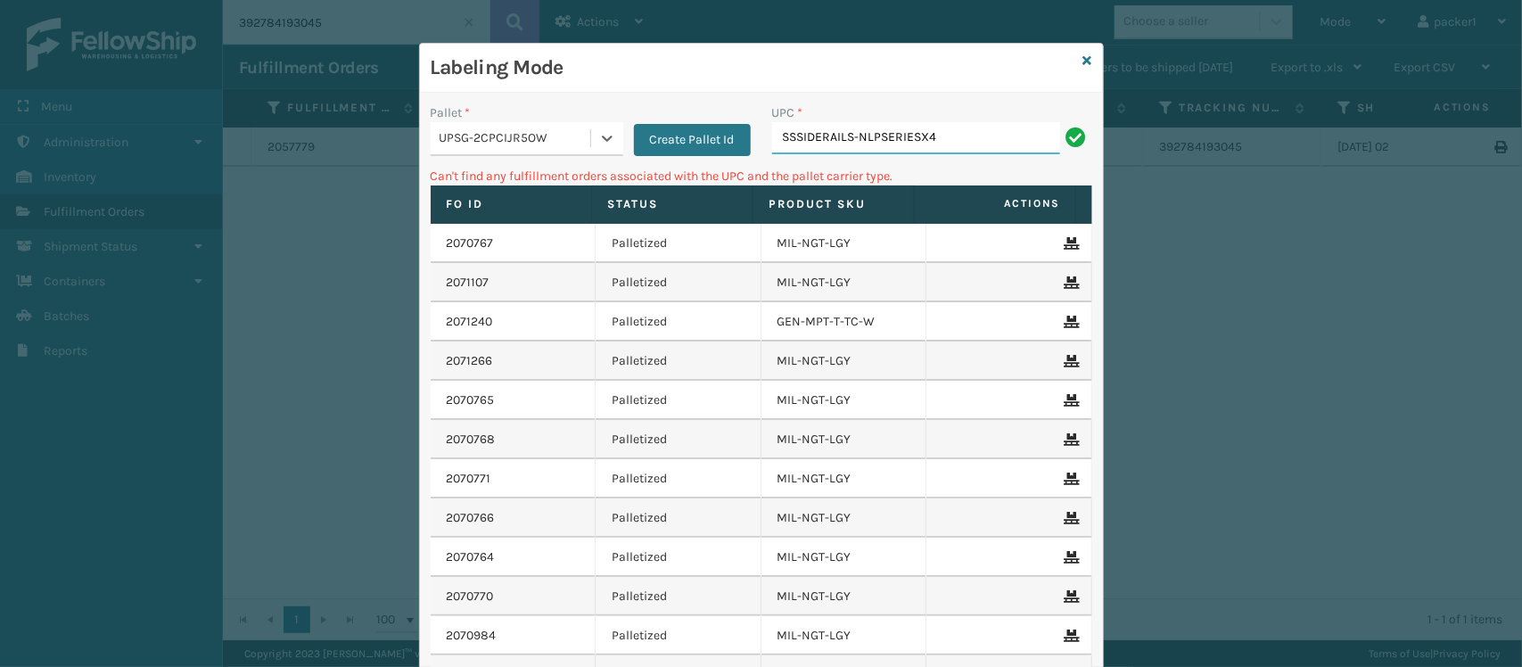
click at [957, 141] on input "SSSIDERAILS-NLPSERIESX4" at bounding box center [916, 138] width 288 height 32
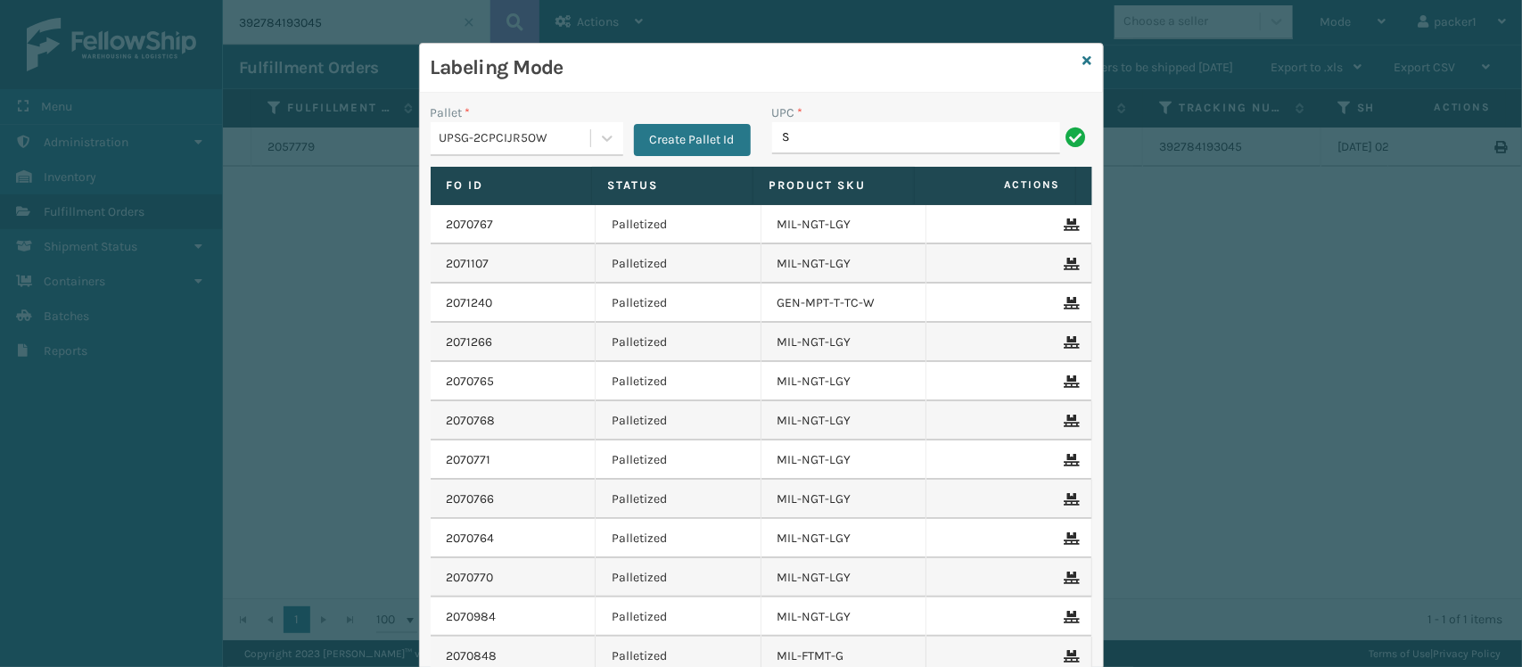
type input "SSSIDERAILS-NLPSERIESX4"
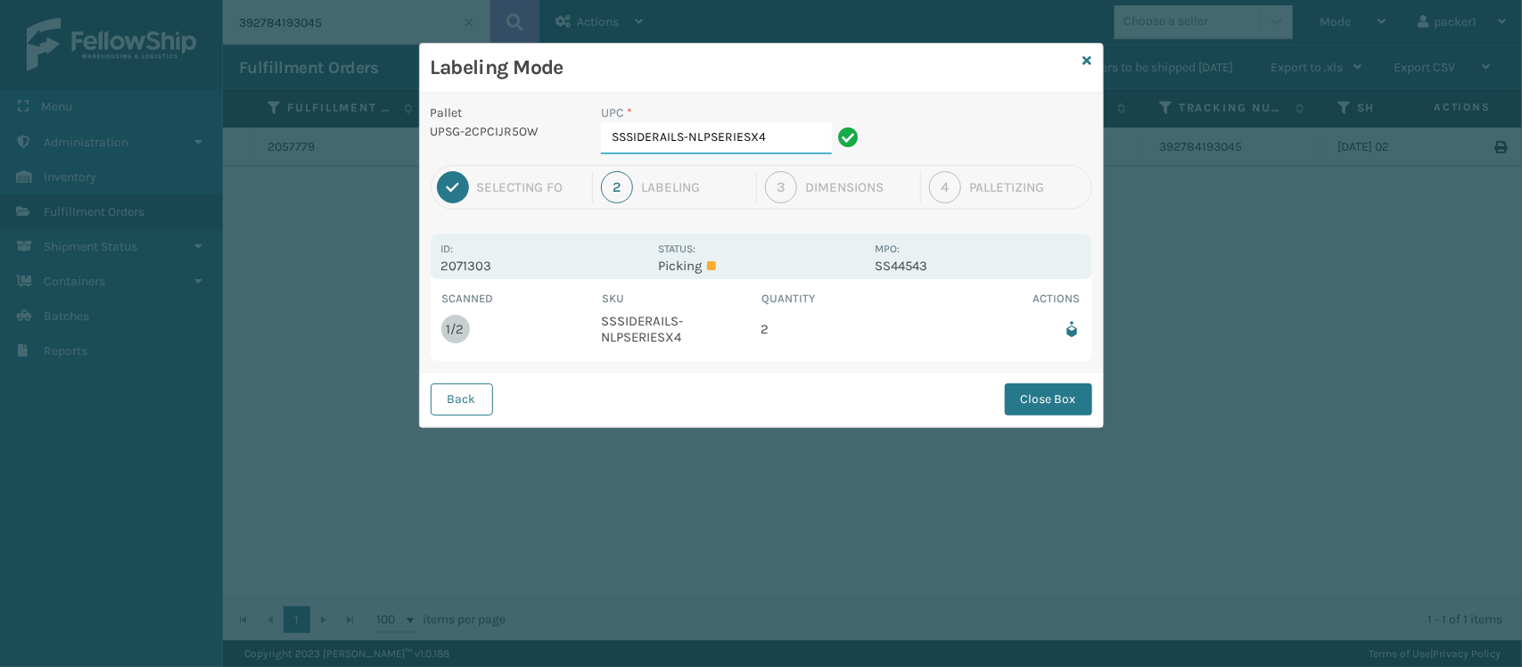
click at [803, 141] on input "SSSIDERAILS-NLPSERIESX4" at bounding box center [716, 138] width 231 height 32
click at [1044, 408] on button "Close Box" at bounding box center [1048, 399] width 87 height 32
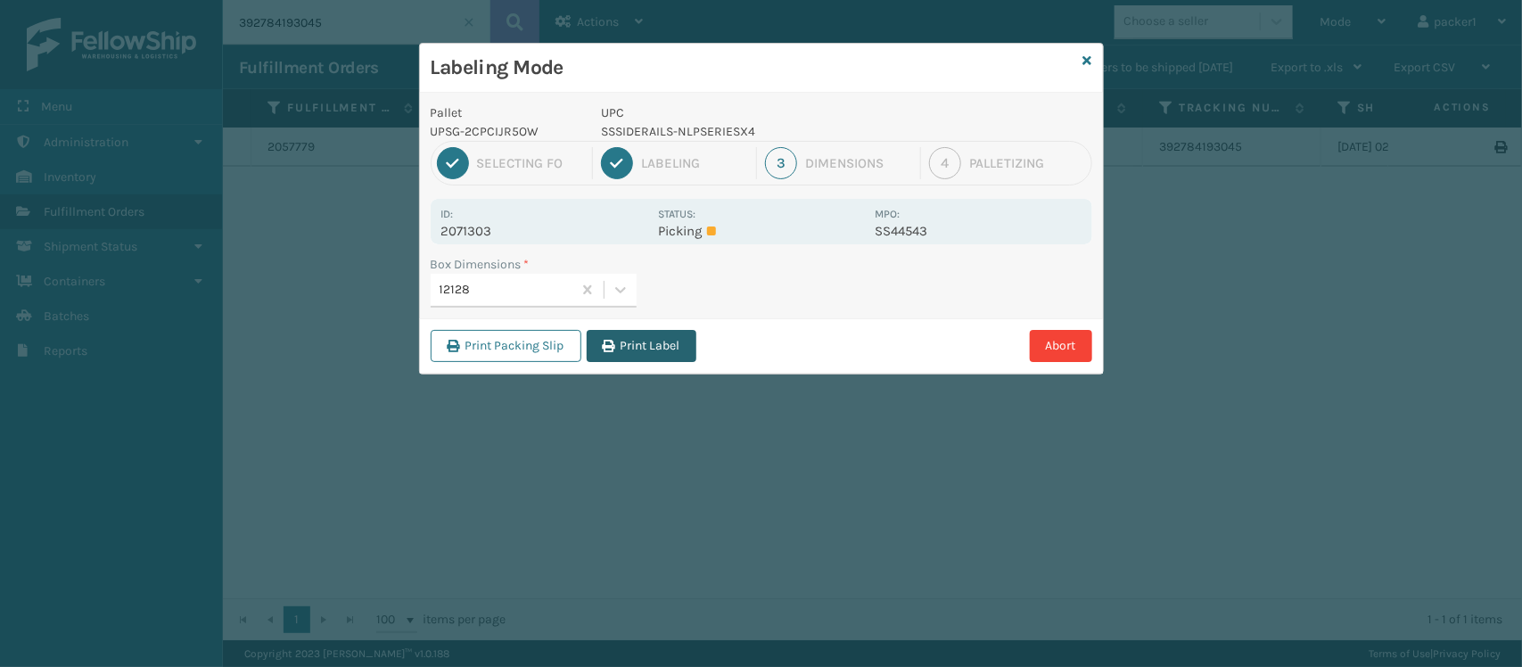
click at [643, 346] on button "Print Label" at bounding box center [642, 346] width 110 height 32
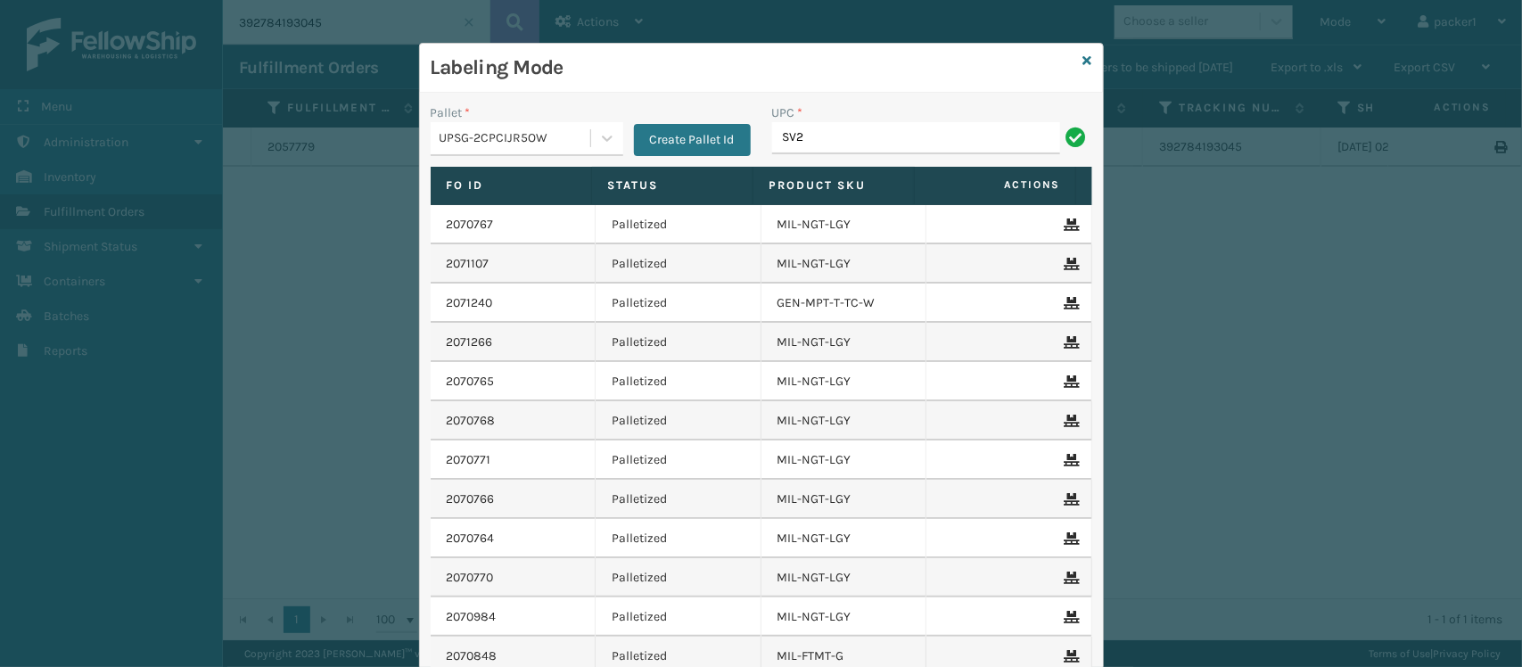
type input "sv2rmt"
type input "S"
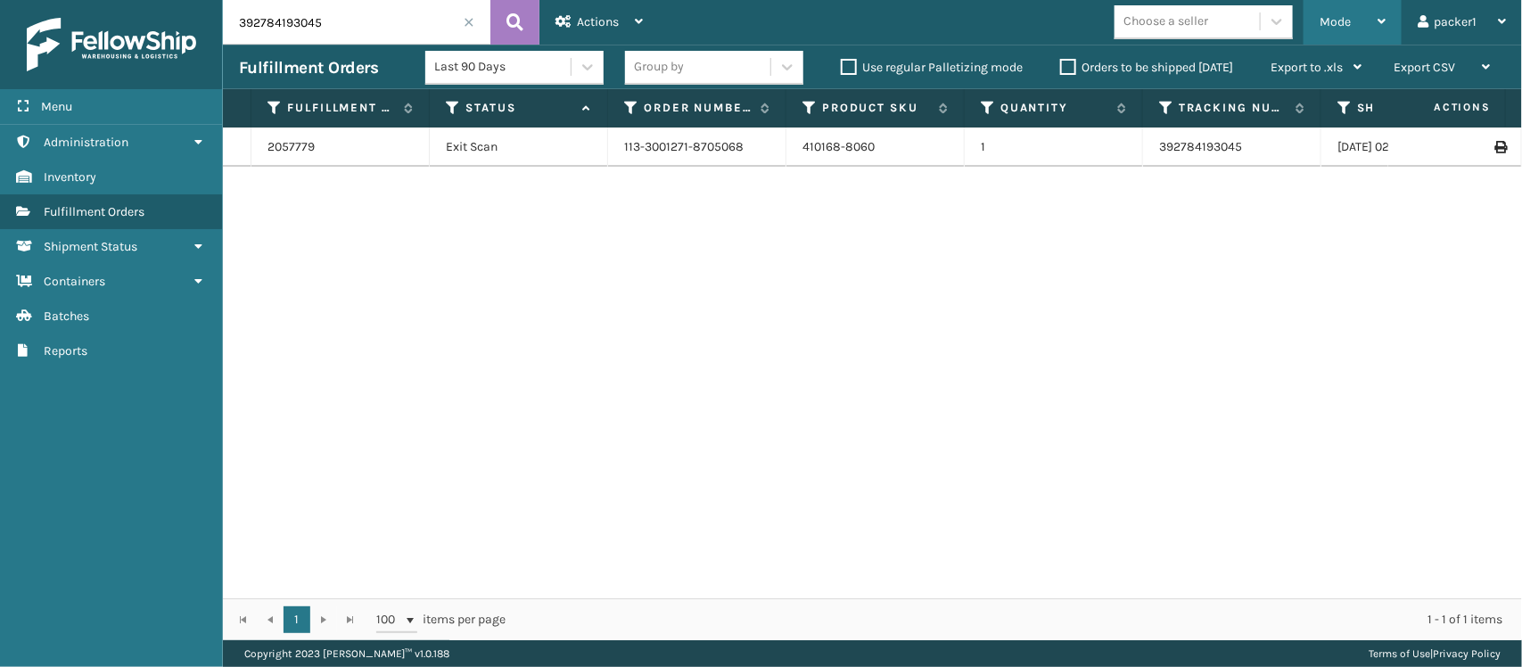
click at [1391, 19] on div "Mode Regular Mode Picking Mode Labeling Mode Exit Scan Mode" at bounding box center [1353, 22] width 98 height 45
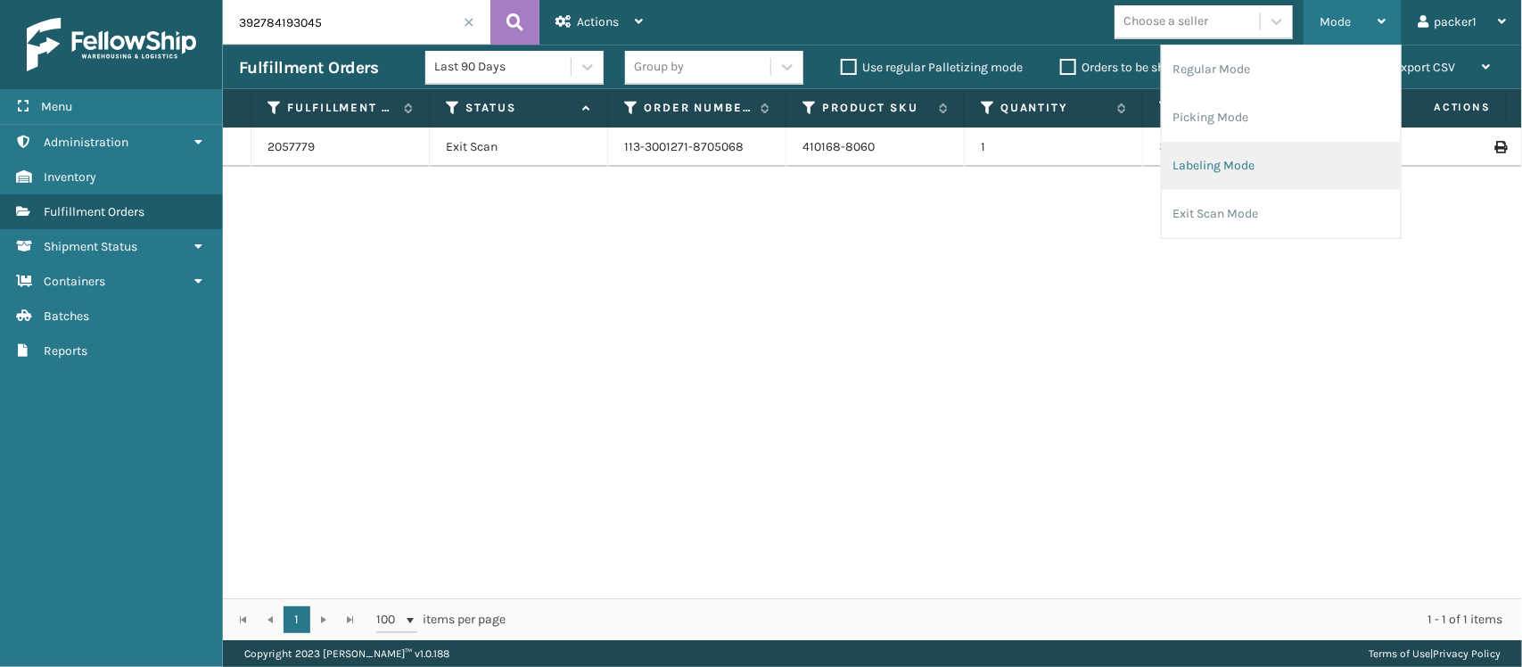
click at [1303, 162] on li "Labeling Mode" at bounding box center [1281, 166] width 239 height 48
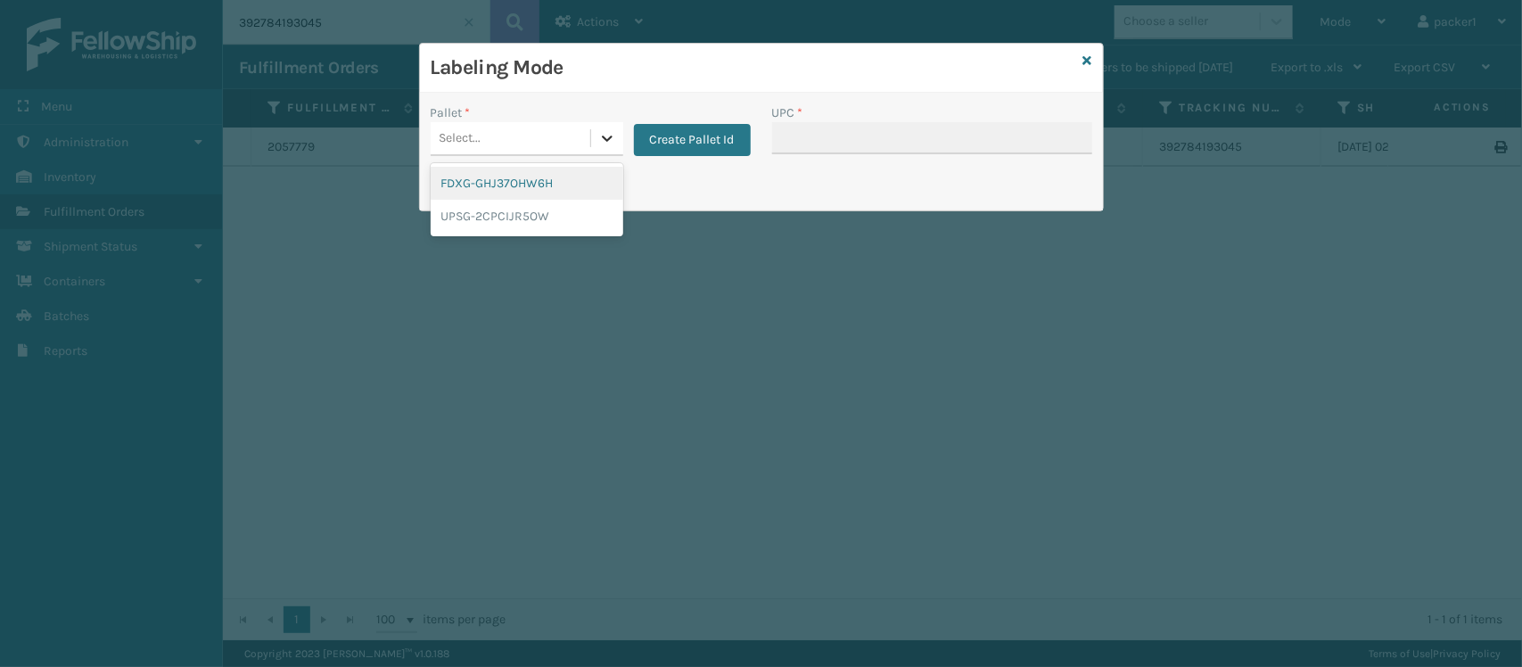
click at [598, 144] on icon at bounding box center [607, 138] width 18 height 18
click at [589, 181] on div "FDXG-GHJ37OHW6H" at bounding box center [527, 183] width 193 height 33
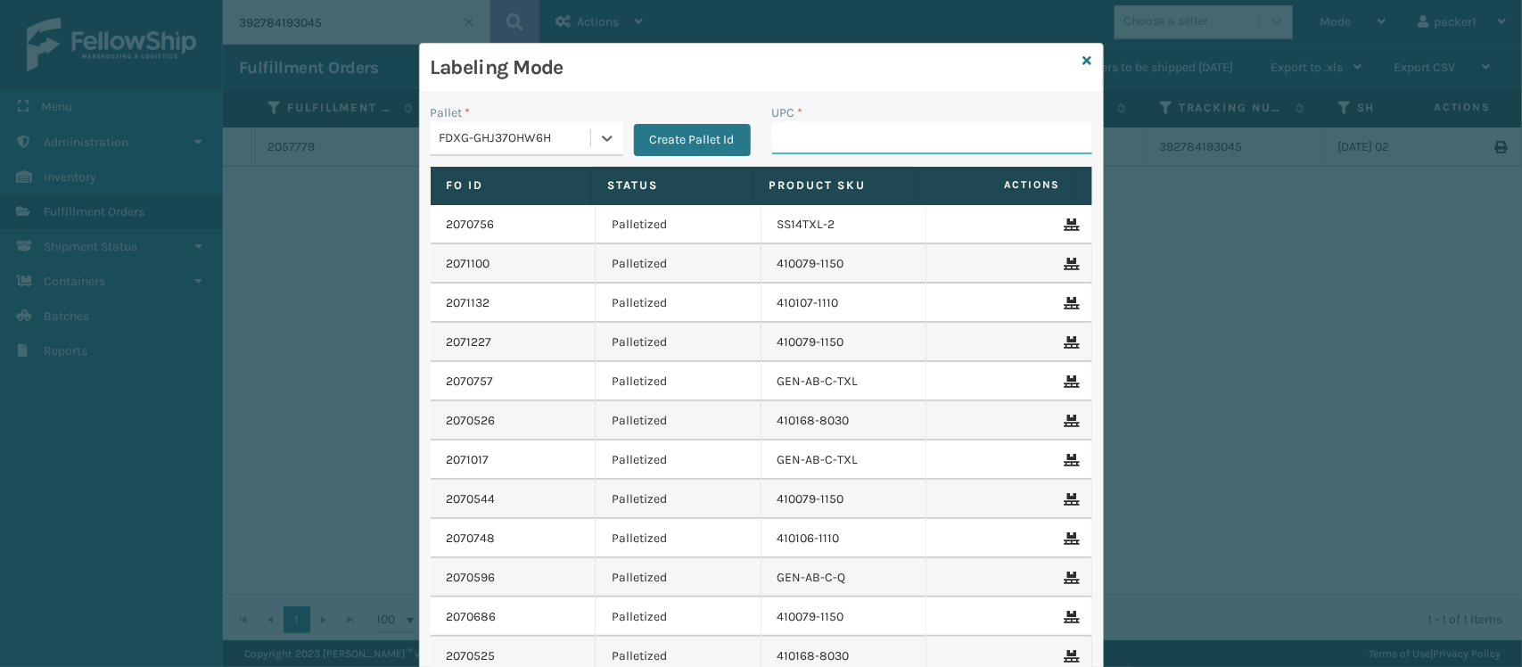
click at [804, 136] on input "UPC *" at bounding box center [932, 138] width 320 height 32
type input "SV3RMT"
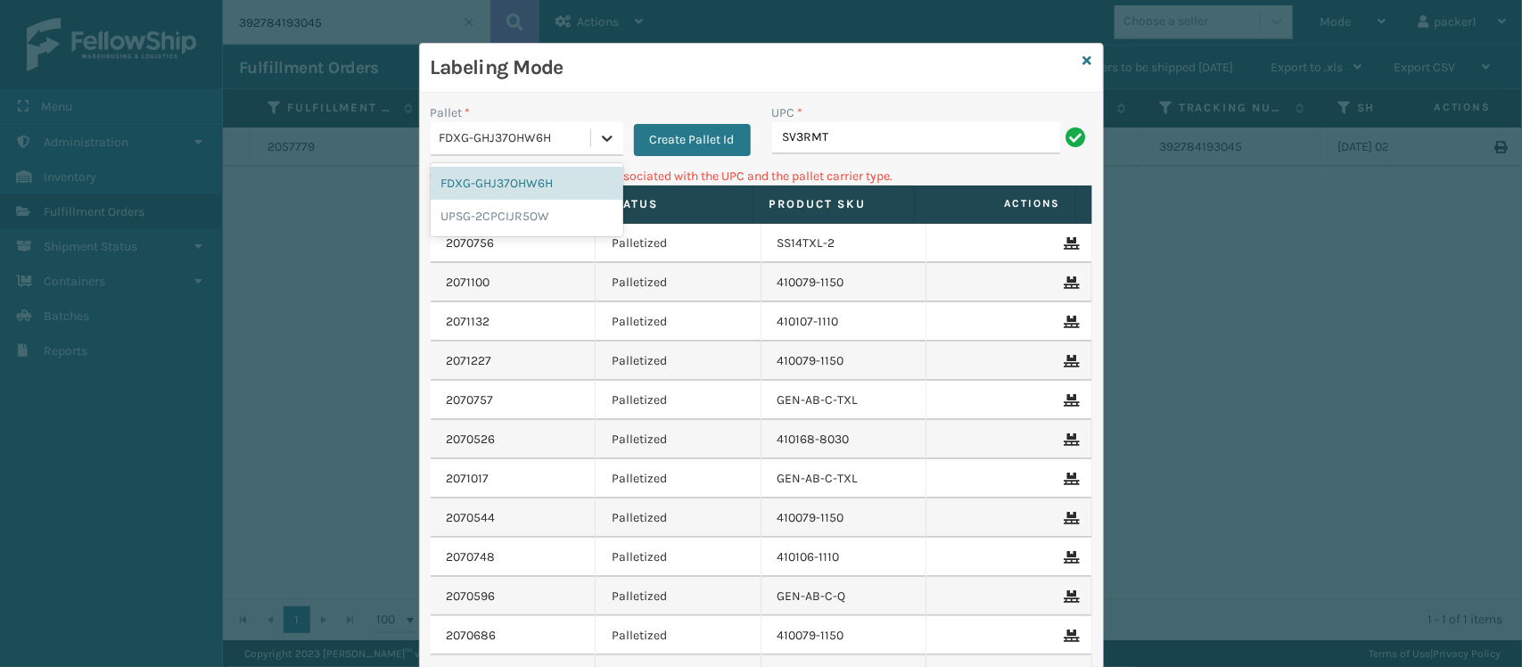
click at [591, 148] on div at bounding box center [607, 138] width 32 height 32
click at [554, 219] on div "UPSG-2CPCIJR5OW" at bounding box center [527, 216] width 193 height 33
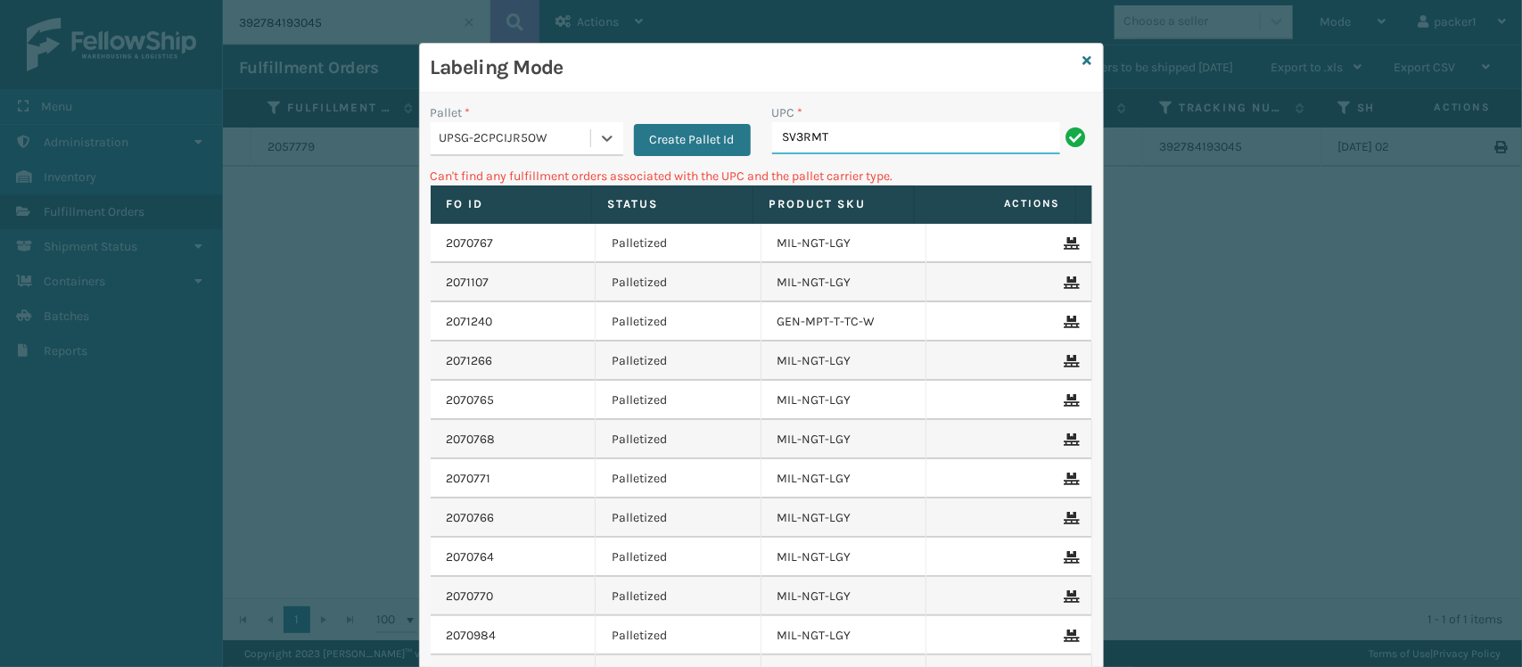
click at [885, 134] on input "SV3RMT" at bounding box center [916, 138] width 288 height 32
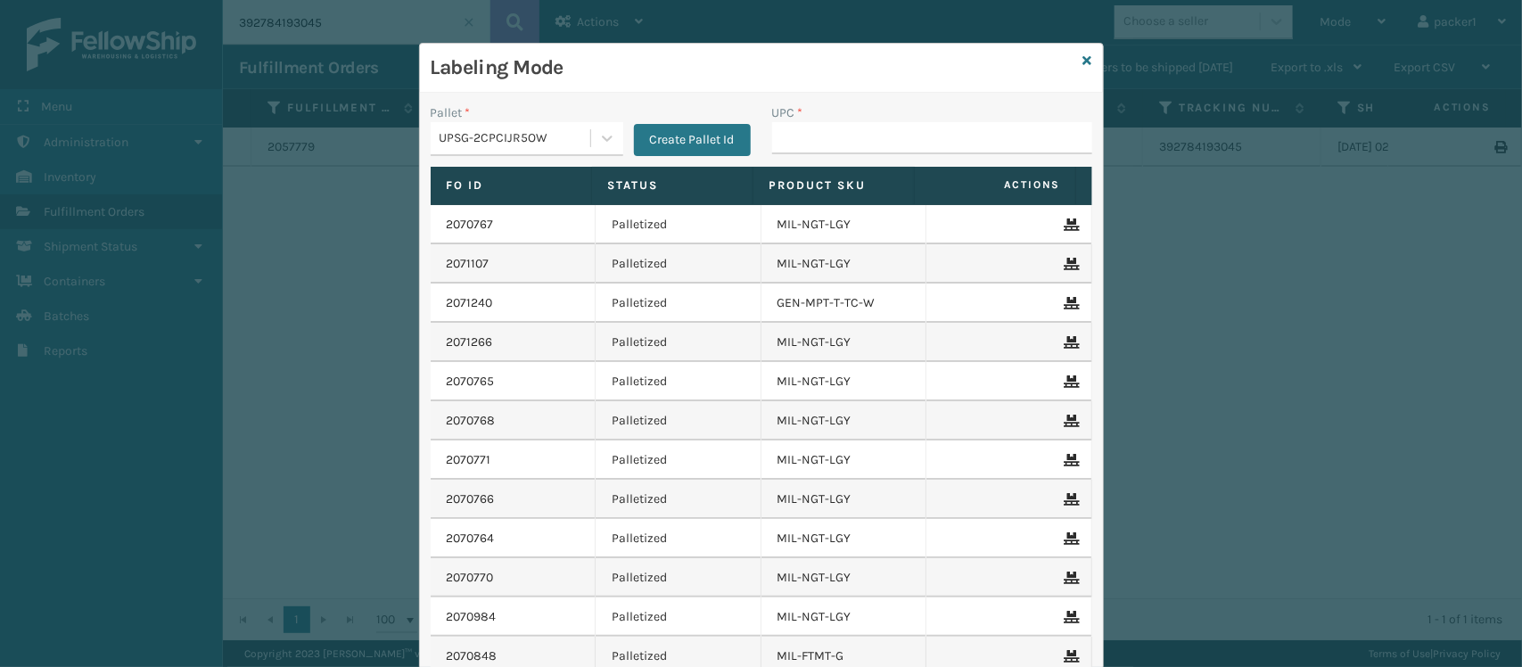
click at [885, 134] on input "UPC *" at bounding box center [932, 138] width 320 height 32
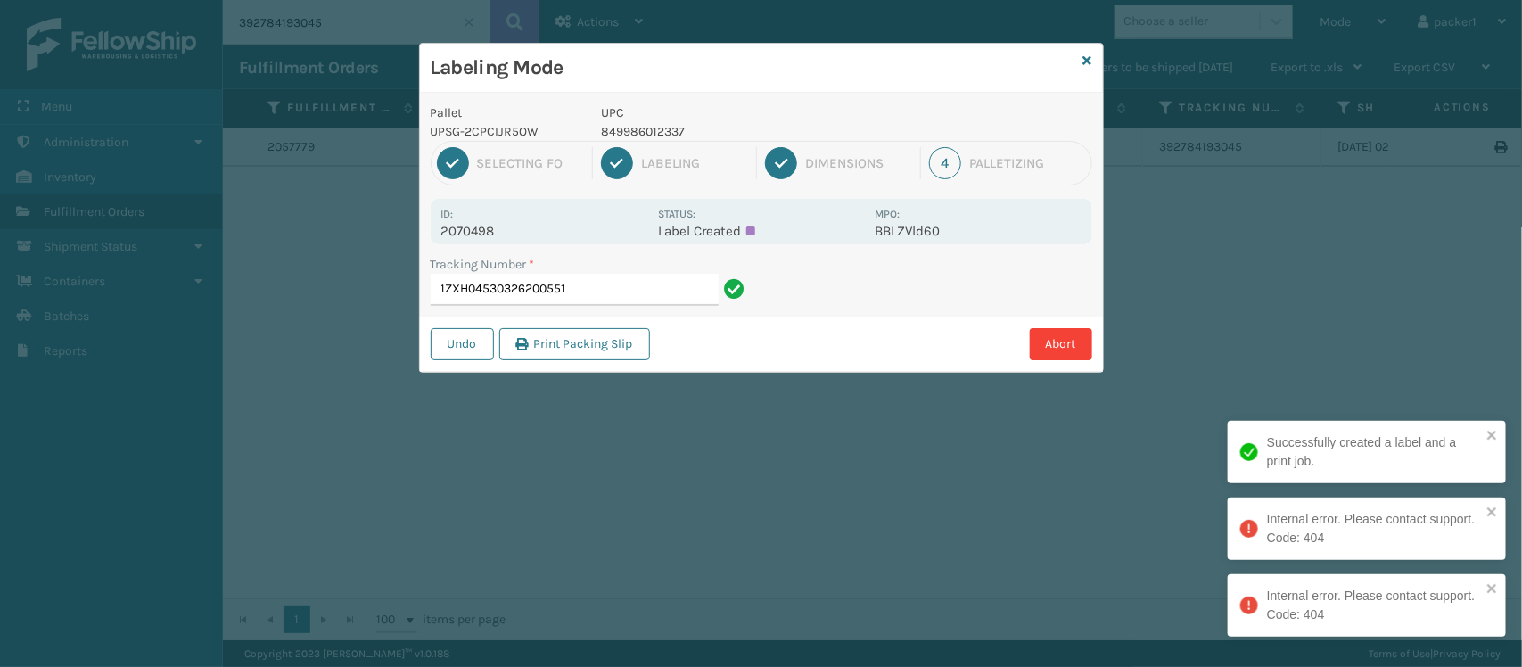
type input "1ZXH04530326200551"
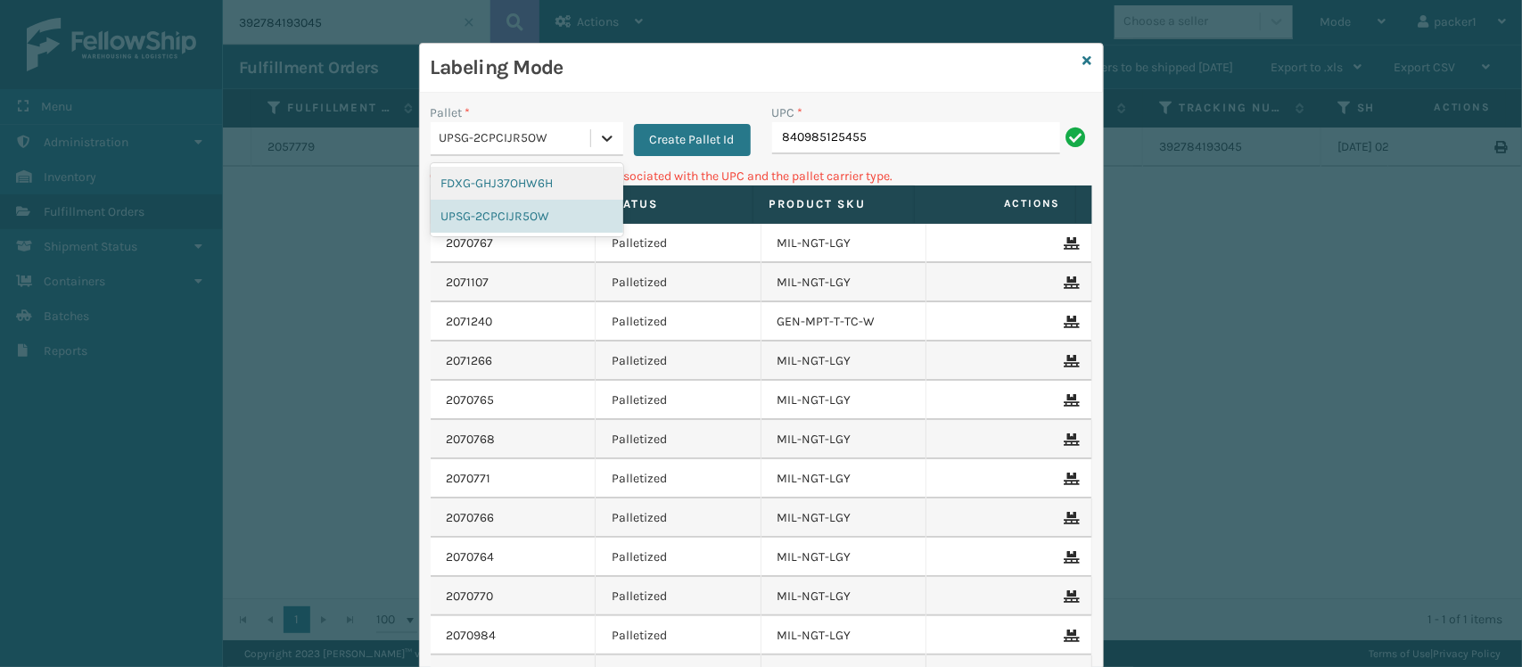
click at [591, 139] on div at bounding box center [607, 138] width 32 height 32
click at [489, 172] on div "FDXG-GHJ37OHW6H" at bounding box center [527, 183] width 193 height 33
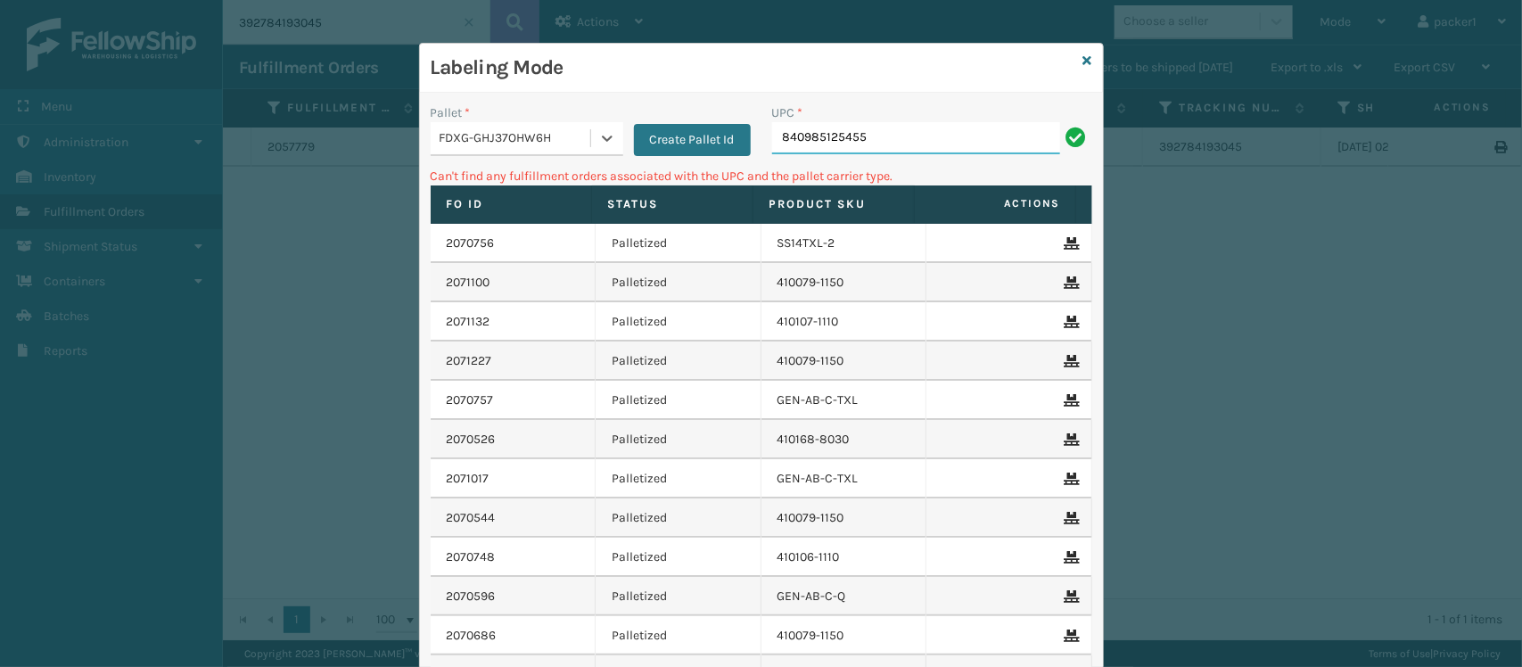
click at [932, 135] on input "840985125455" at bounding box center [916, 138] width 288 height 32
